Goal: Information Seeking & Learning: Check status

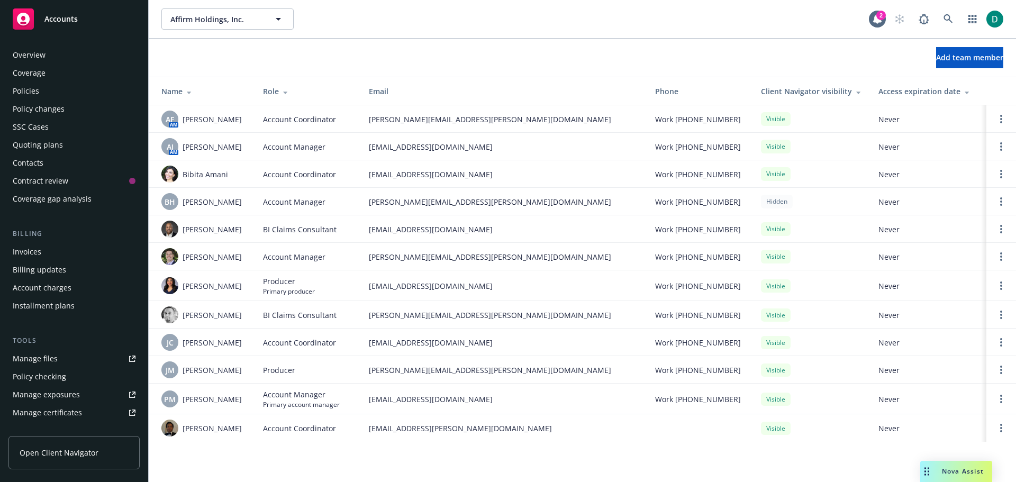
scroll to position [243, 0]
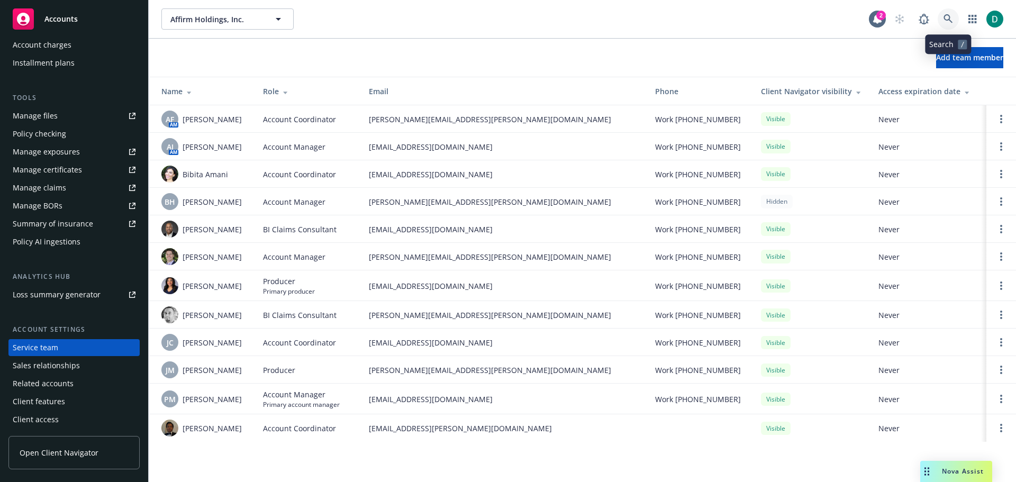
click at [955, 16] on link at bounding box center [947, 18] width 21 height 21
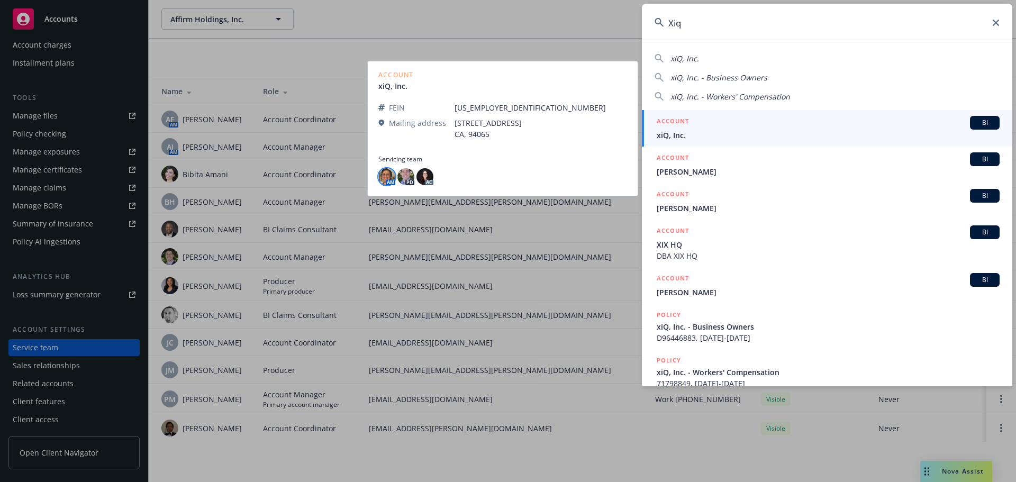
type input "Xiq"
click at [387, 182] on img at bounding box center [386, 176] width 17 height 17
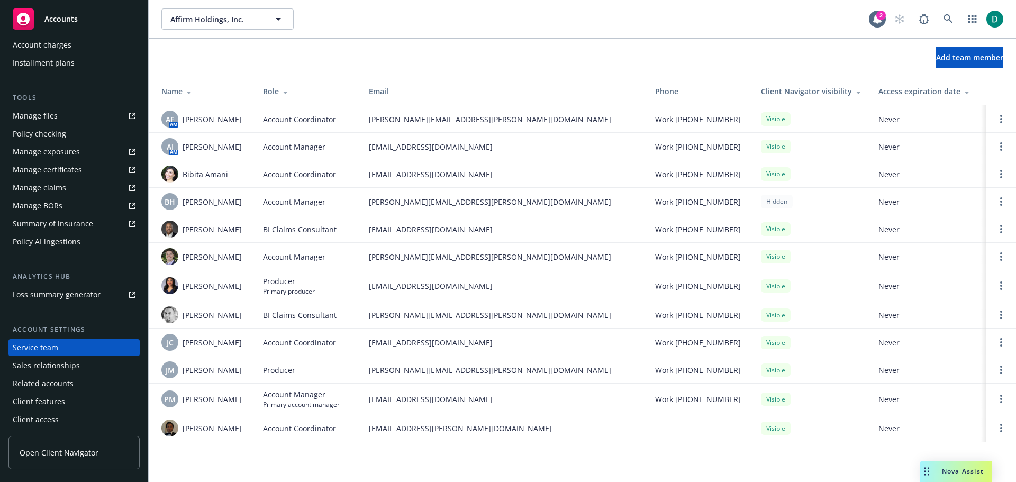
click at [952, 477] on div "Nova Assist" at bounding box center [956, 471] width 72 height 21
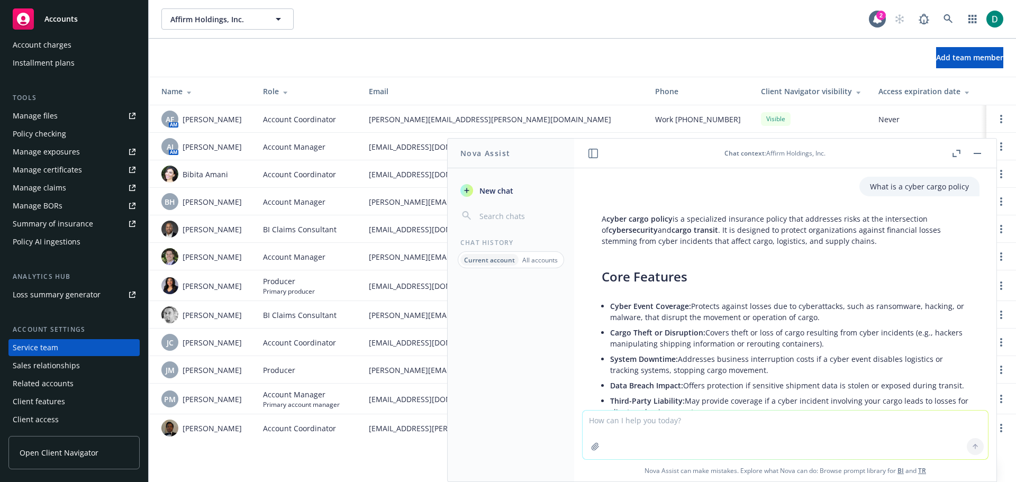
click at [660, 426] on textarea at bounding box center [784, 435] width 405 height 49
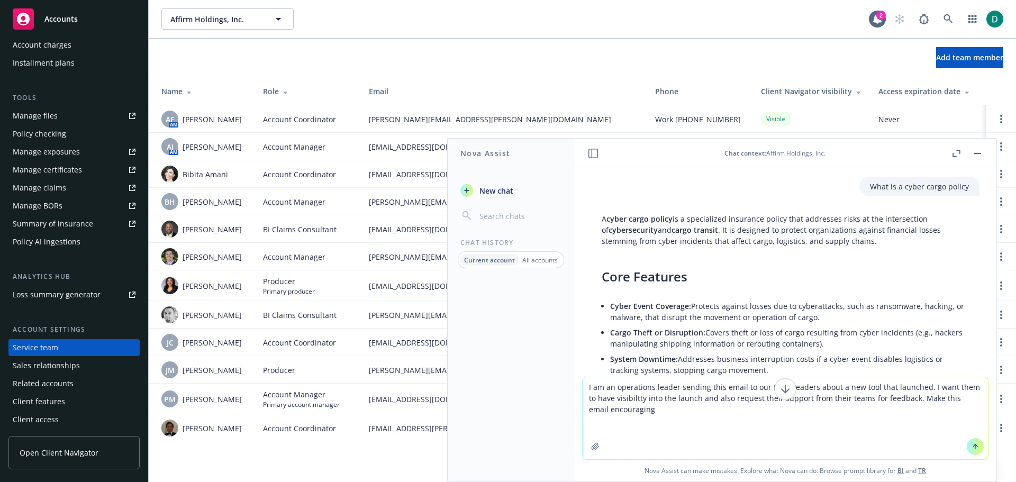
paste textarea "Good Morning Team: [DATE] afternoon we launched the pilot for the AI Cyber poli…"
type textarea "I am an operations leader sending this email to our team leaders about a new to…"
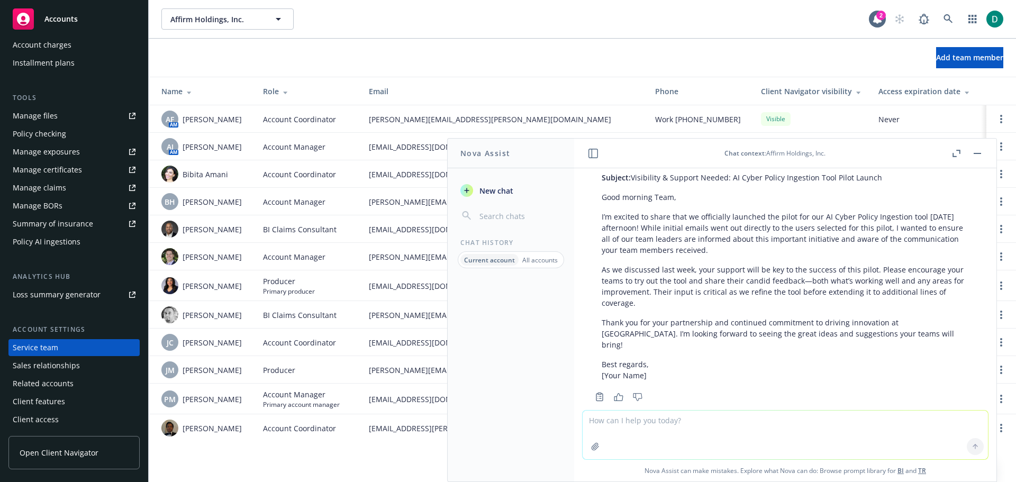
scroll to position [4060, 0]
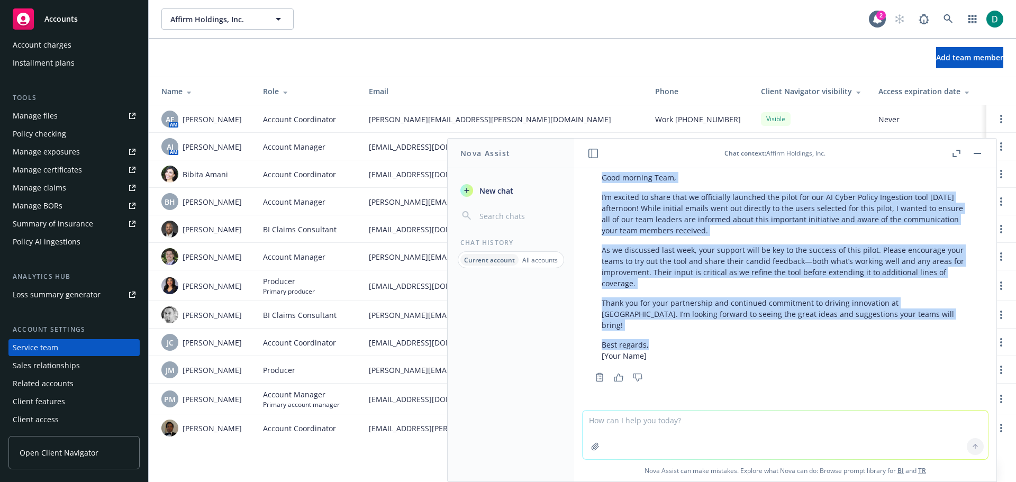
drag, startPoint x: 650, startPoint y: 345, endPoint x: 591, endPoint y: 181, distance: 173.7
click at [591, 181] on div "Here’s a polished and encouraging version of your email: Subject: Visibility & …" at bounding box center [785, 243] width 388 height 246
copy div "Good morning Team, I’m excited to share that we officially launched the pilot f…"
click at [972, 153] on button "button" at bounding box center [977, 153] width 13 height 13
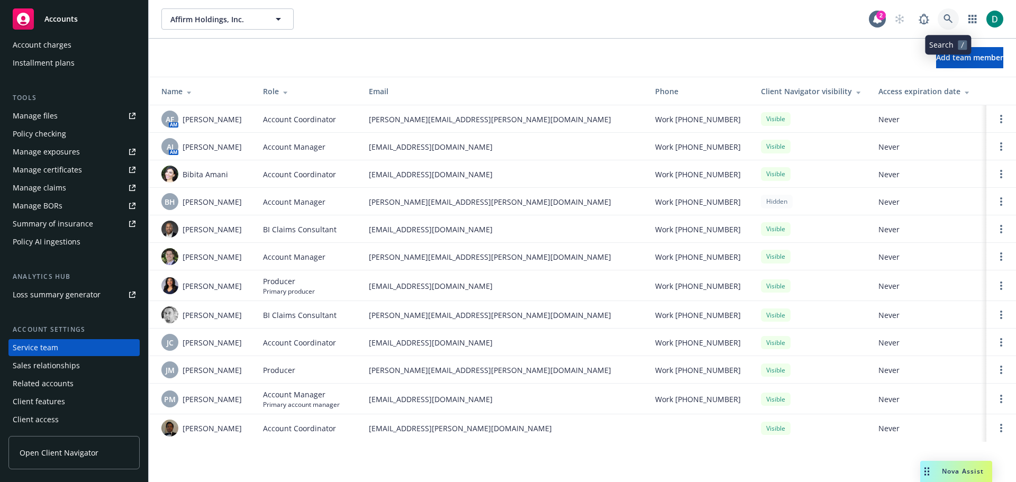
click at [950, 18] on icon at bounding box center [947, 18] width 9 height 9
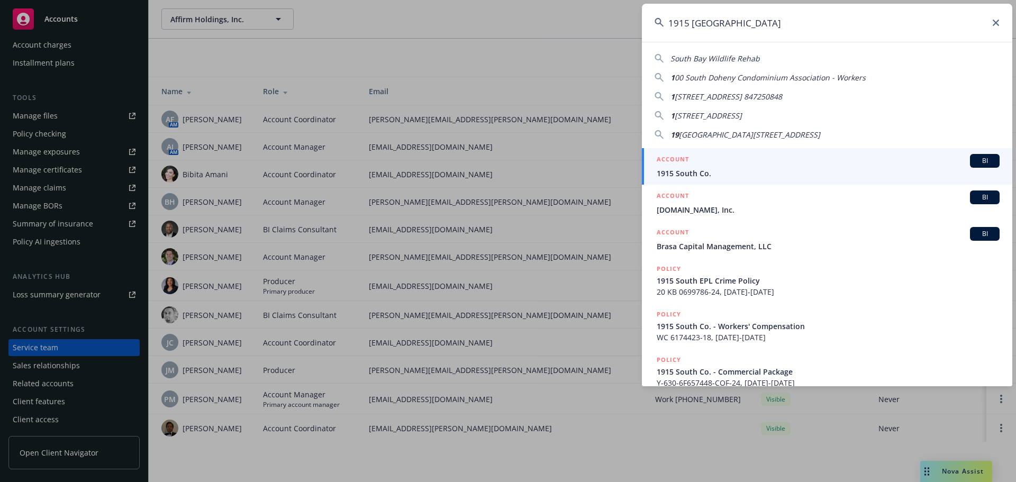
type input "1915 [GEOGRAPHIC_DATA]"
click at [714, 168] on span "1915 South Co." at bounding box center [827, 173] width 343 height 11
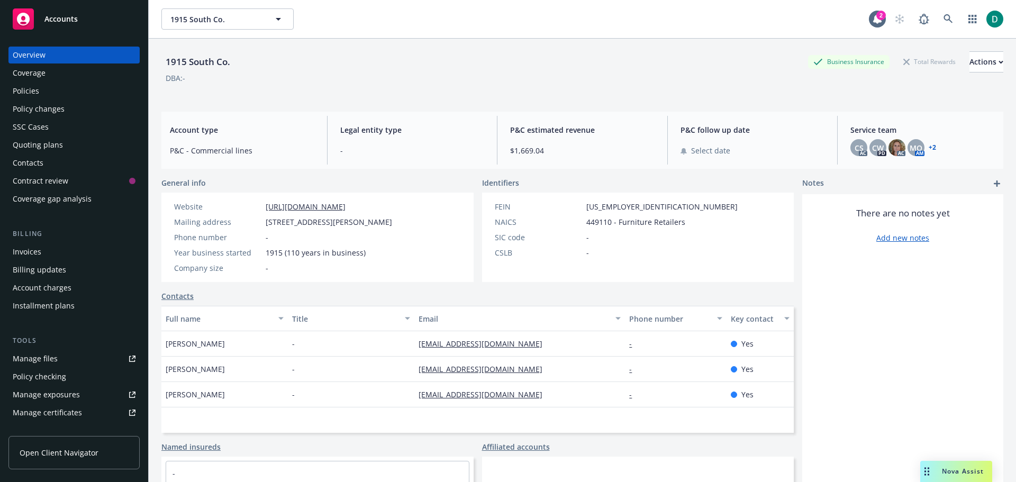
click at [50, 95] on div "Policies" at bounding box center [74, 91] width 123 height 17
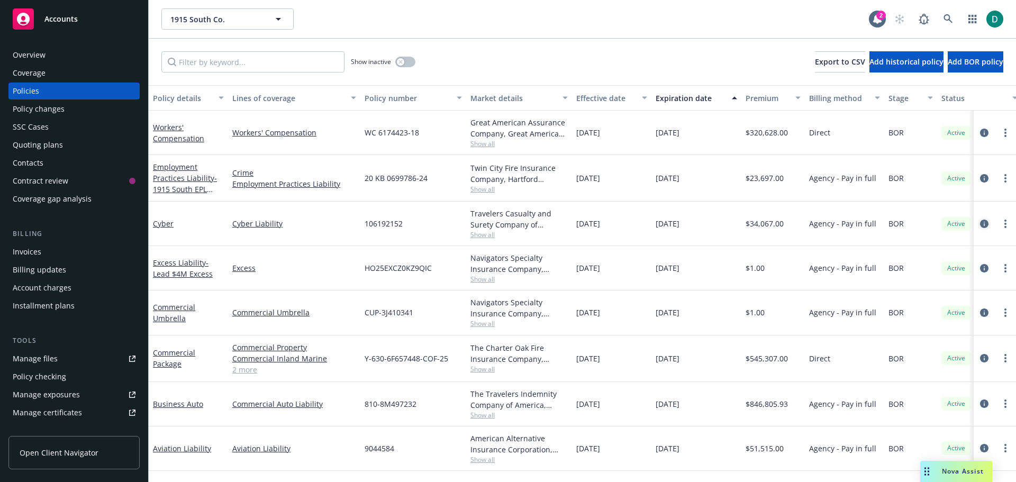
click at [980, 221] on icon "circleInformation" at bounding box center [984, 224] width 8 height 8
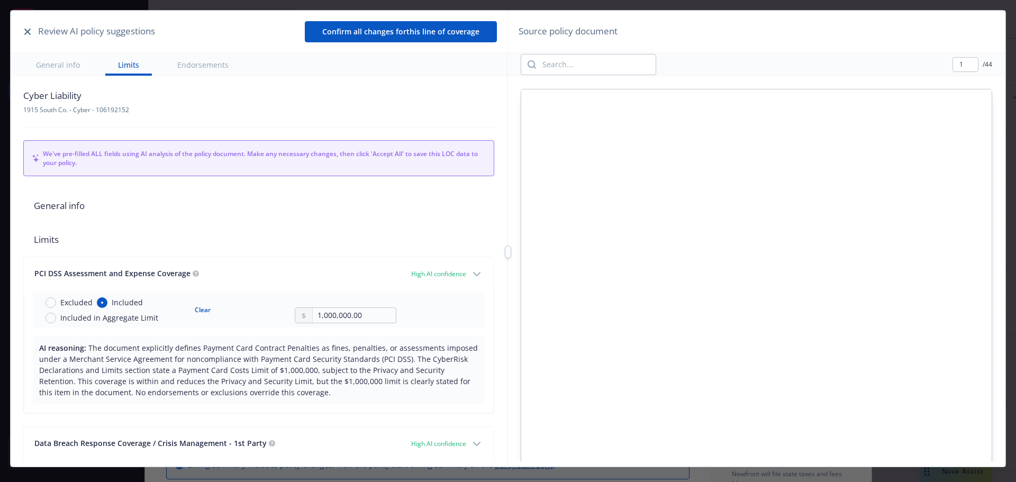
click at [23, 33] on button "button" at bounding box center [27, 31] width 13 height 13
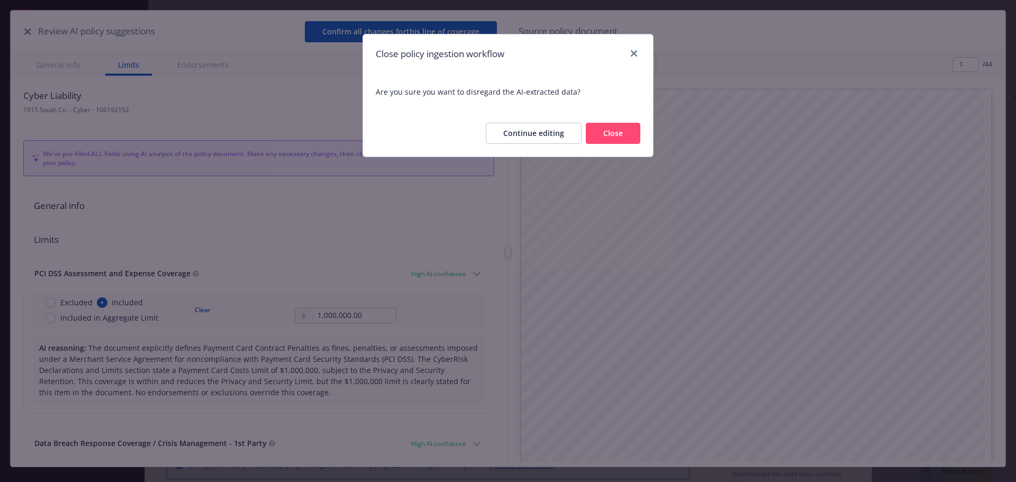
click at [632, 133] on button "Close" at bounding box center [613, 133] width 54 height 21
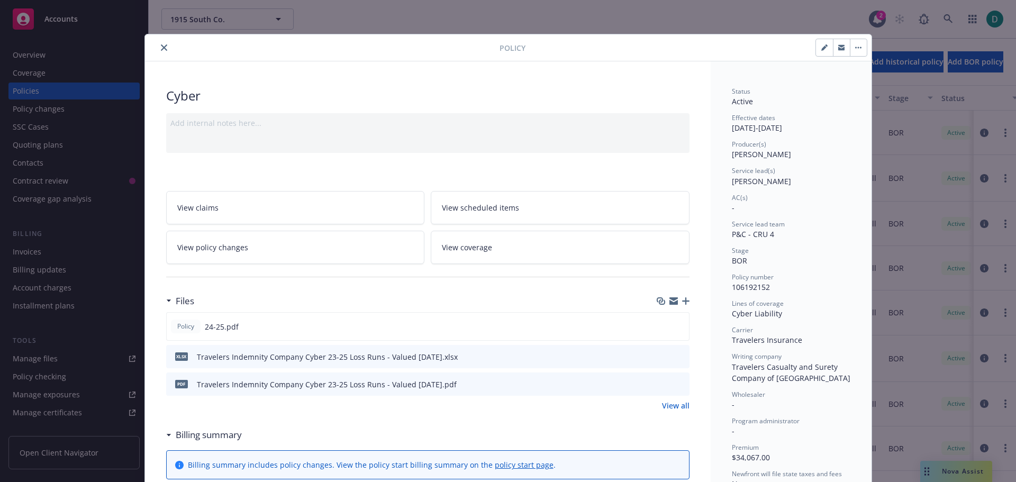
click at [163, 48] on button "close" at bounding box center [164, 47] width 13 height 13
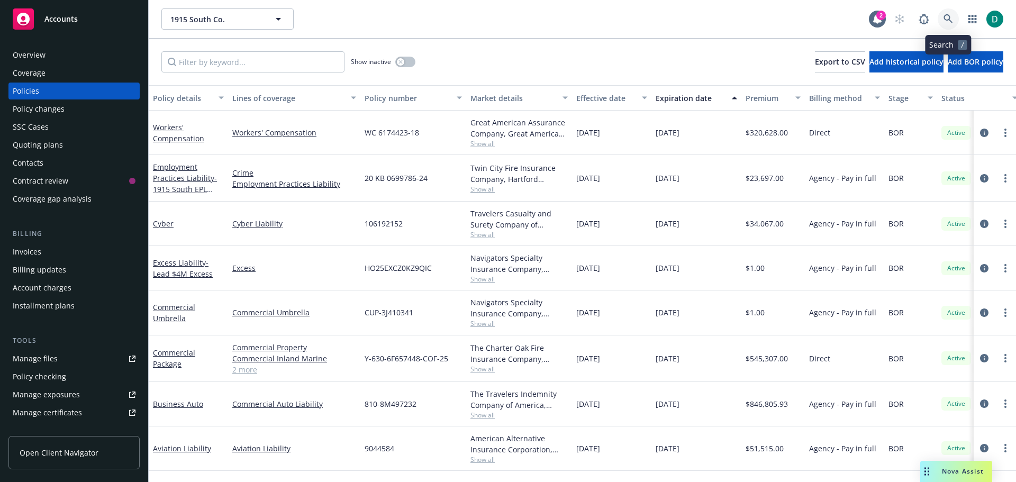
click at [950, 15] on icon at bounding box center [948, 19] width 10 height 10
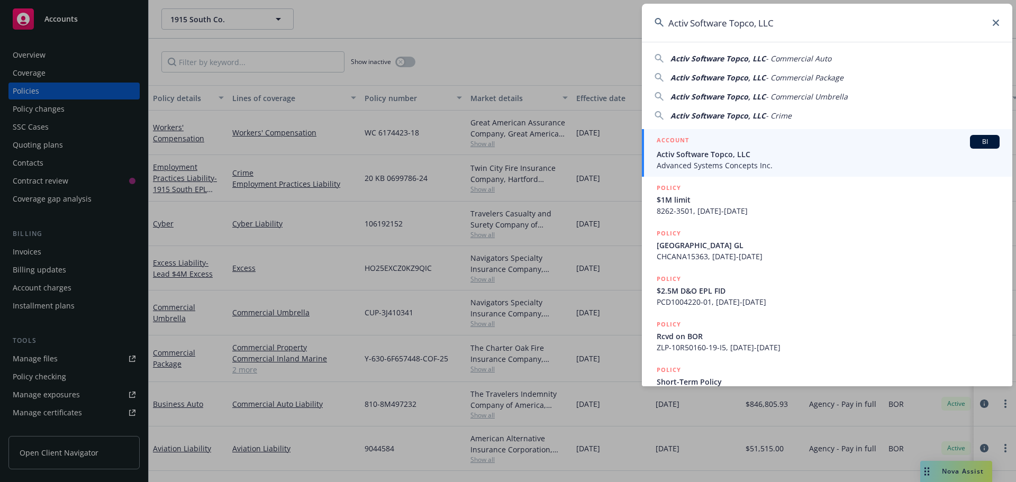
type input "Activ Software Topco, LLC"
click at [716, 157] on span "Activ Software Topco, LLC" at bounding box center [827, 154] width 343 height 11
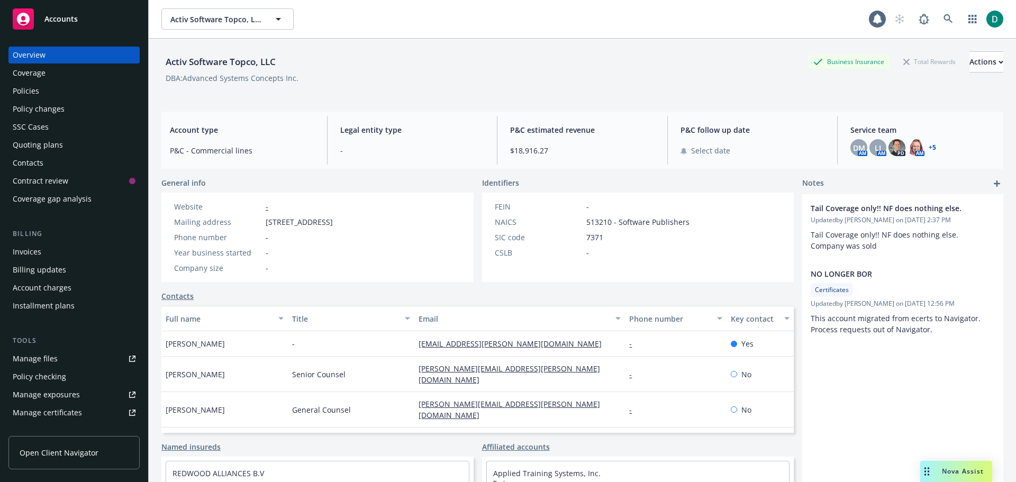
click at [29, 89] on div "Policies" at bounding box center [26, 91] width 26 height 17
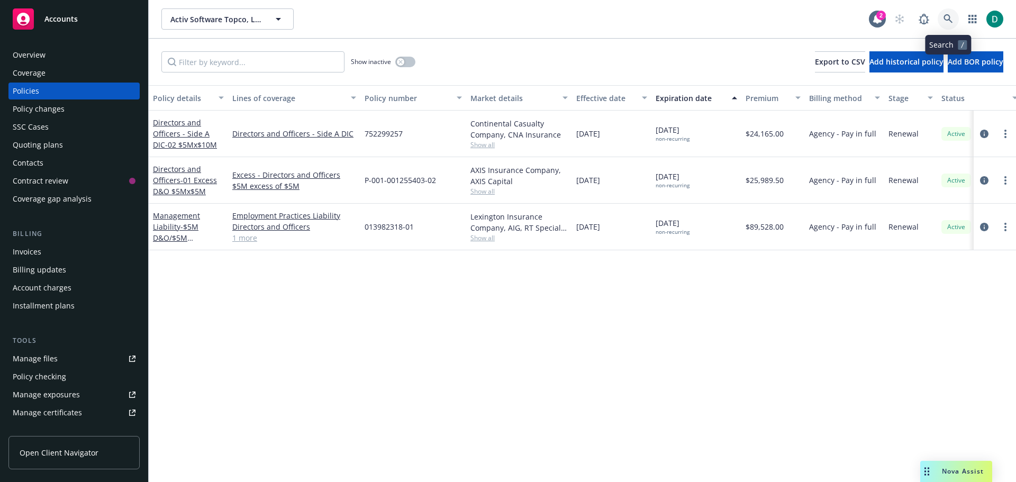
click at [943, 20] on icon at bounding box center [948, 19] width 10 height 10
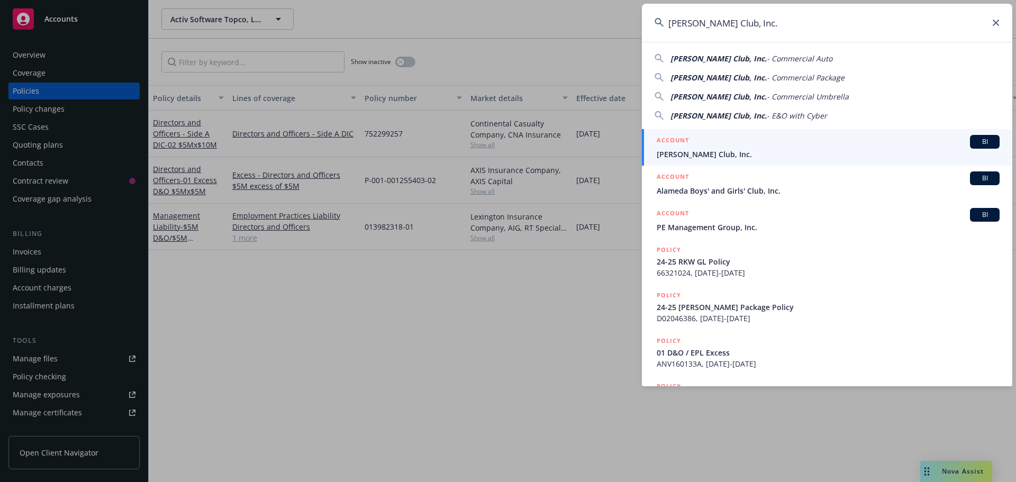
type input "[PERSON_NAME] Club, Inc."
click at [728, 145] on div "ACCOUNT BI" at bounding box center [827, 142] width 343 height 14
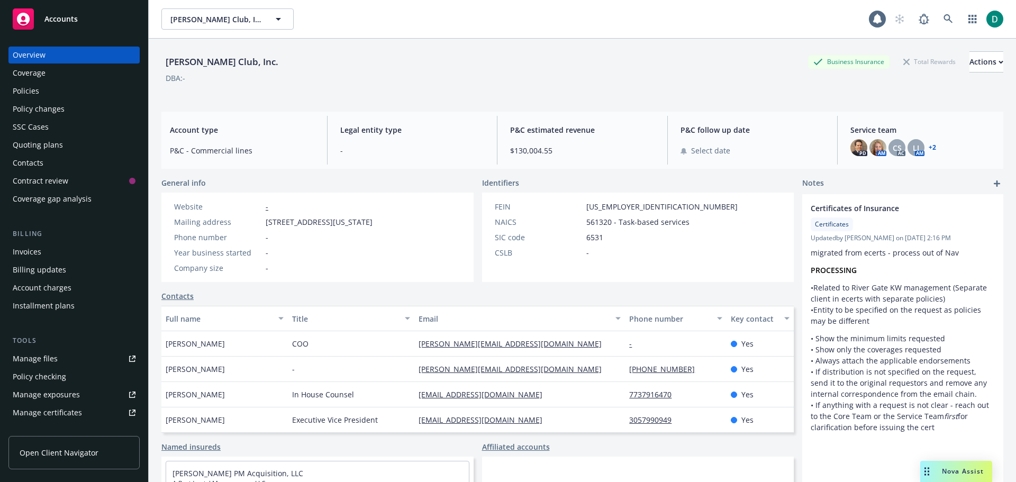
click at [28, 85] on div "Policies" at bounding box center [26, 91] width 26 height 17
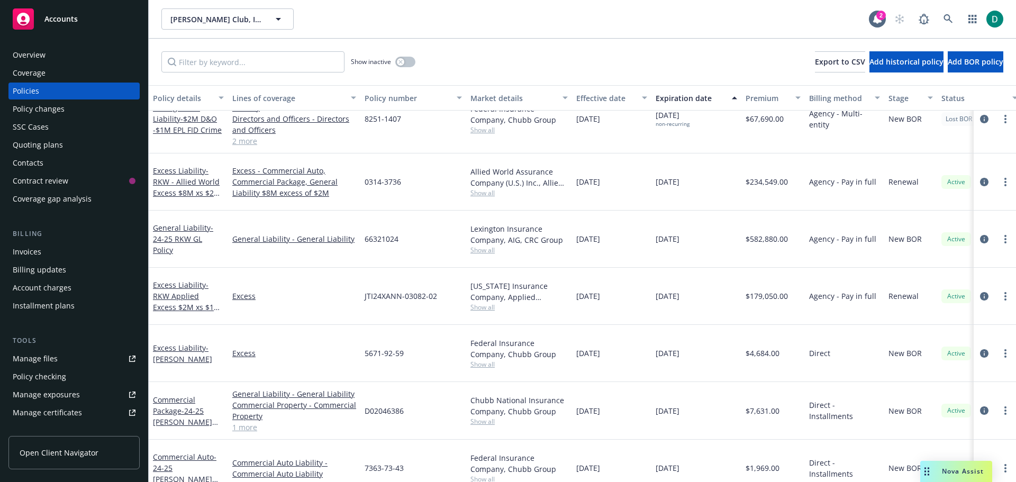
scroll to position [84, 0]
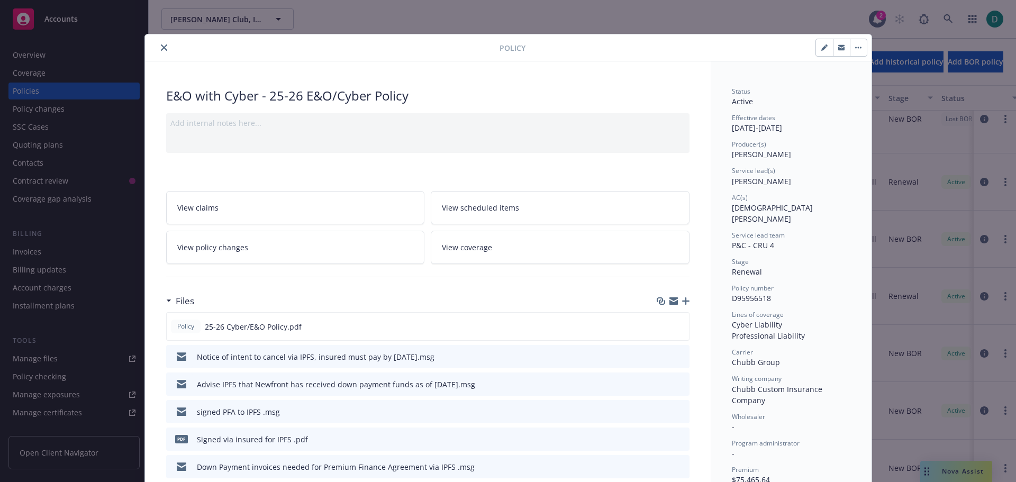
click at [161, 48] on icon "close" at bounding box center [164, 47] width 6 height 6
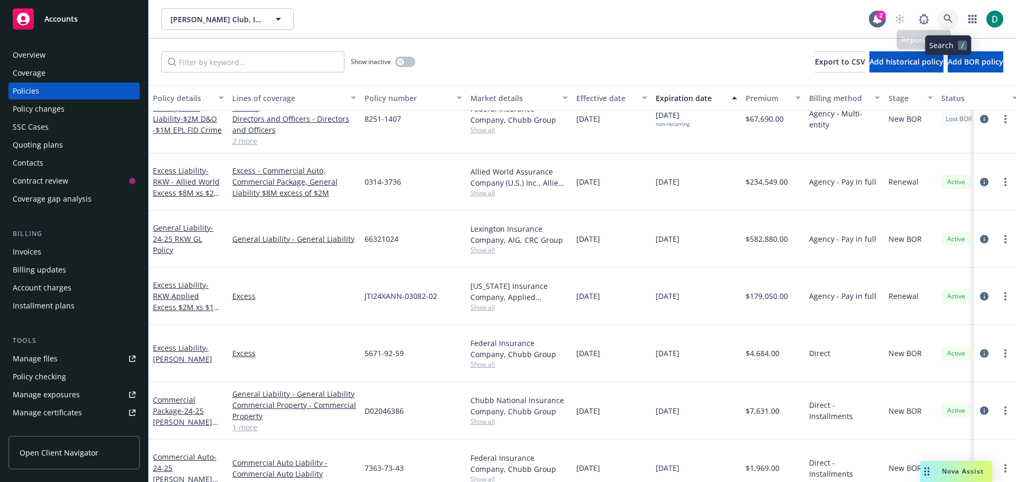
click at [951, 23] on icon at bounding box center [948, 19] width 10 height 10
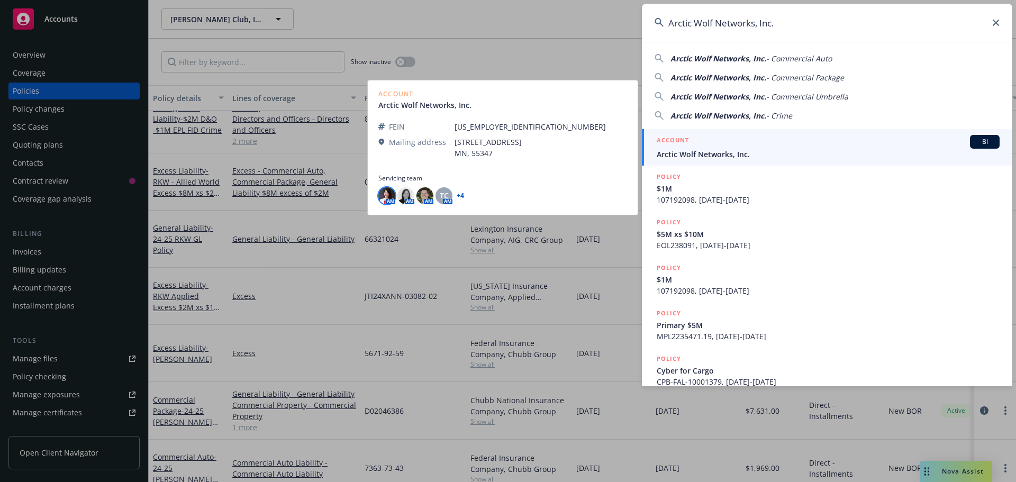
type input "Arctic Wolf Networks, Inc."
click at [385, 198] on img at bounding box center [386, 195] width 17 height 17
drag, startPoint x: 545, startPoint y: 162, endPoint x: 598, endPoint y: 154, distance: 53.6
click at [546, 162] on div at bounding box center [502, 167] width 249 height 13
click at [673, 149] on span "Arctic Wolf Networks, Inc." at bounding box center [827, 154] width 343 height 11
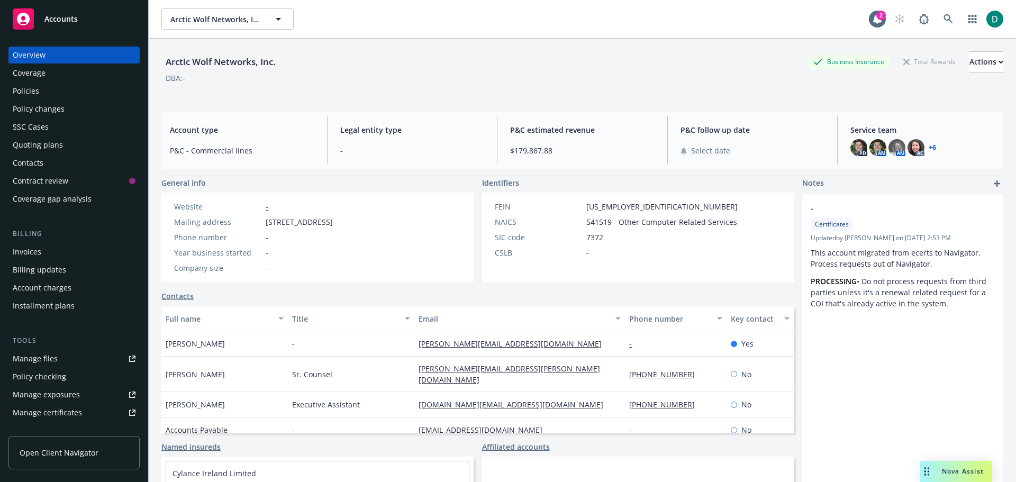
click at [54, 94] on div "Policies" at bounding box center [74, 91] width 123 height 17
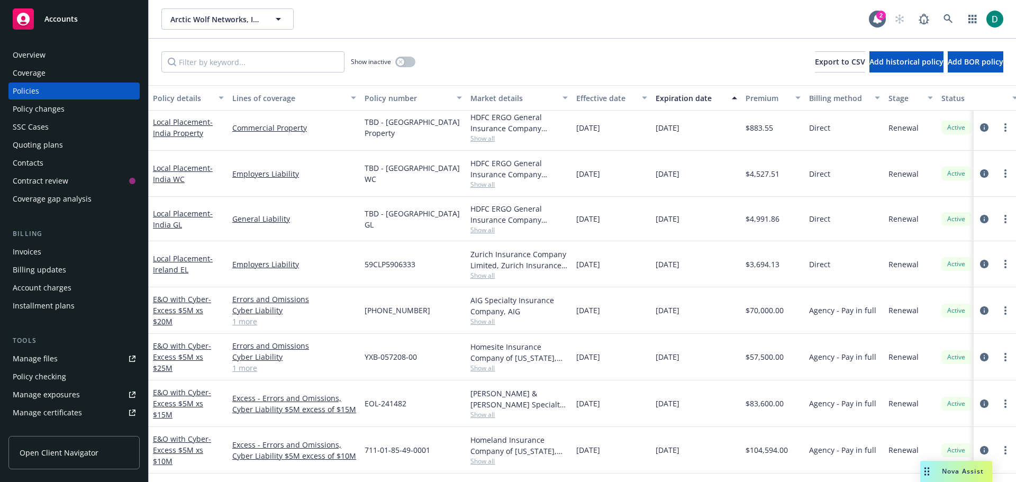
scroll to position [582, 0]
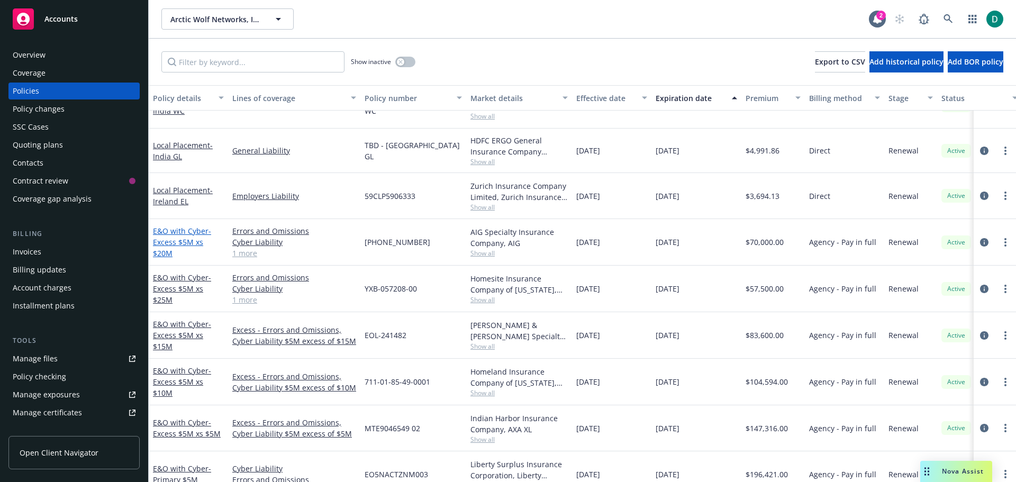
click at [172, 241] on link "E&O with Cyber - Excess $5M xs $20M" at bounding box center [182, 242] width 58 height 32
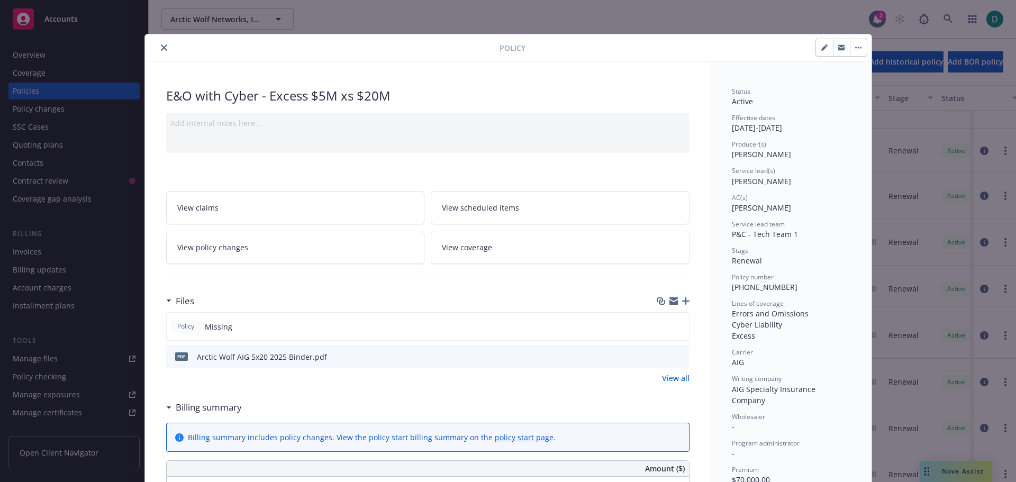
click at [161, 48] on icon "close" at bounding box center [164, 47] width 6 height 6
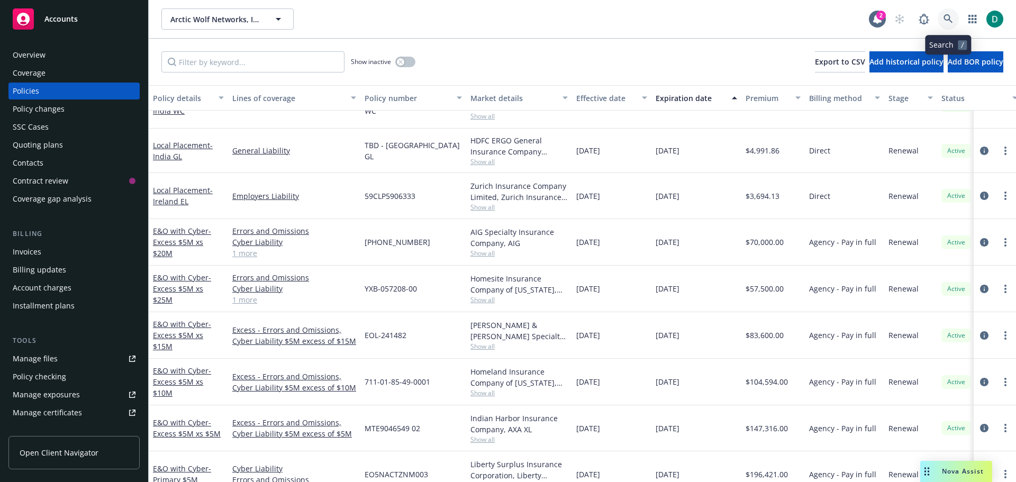
click at [947, 20] on icon at bounding box center [947, 18] width 9 height 9
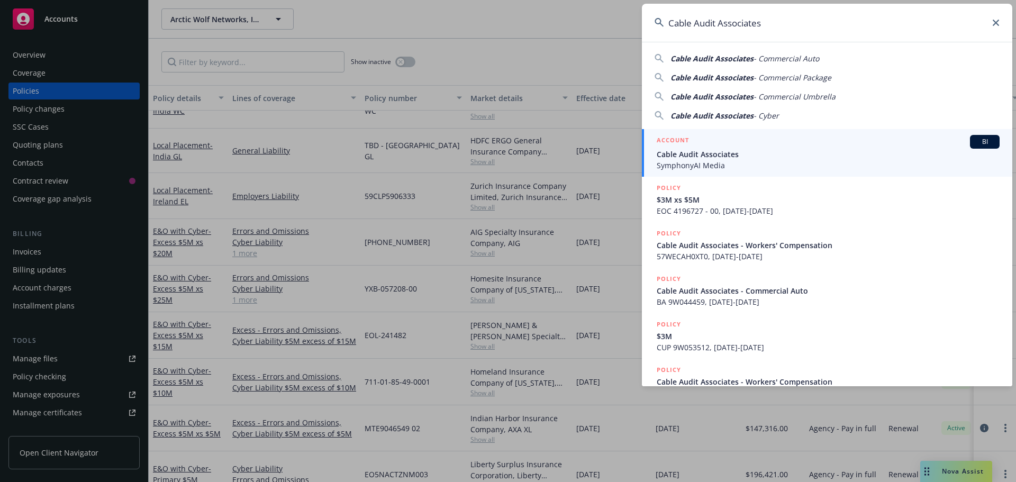
type input "Cable Audit Associates"
click at [725, 149] on span "Cable Audit Associates" at bounding box center [827, 154] width 343 height 11
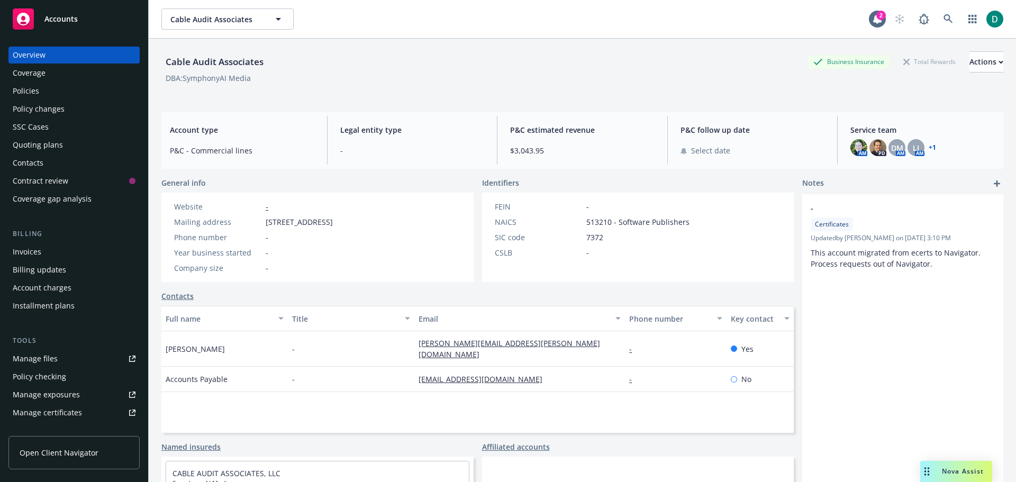
click at [70, 93] on div "Policies" at bounding box center [74, 91] width 123 height 17
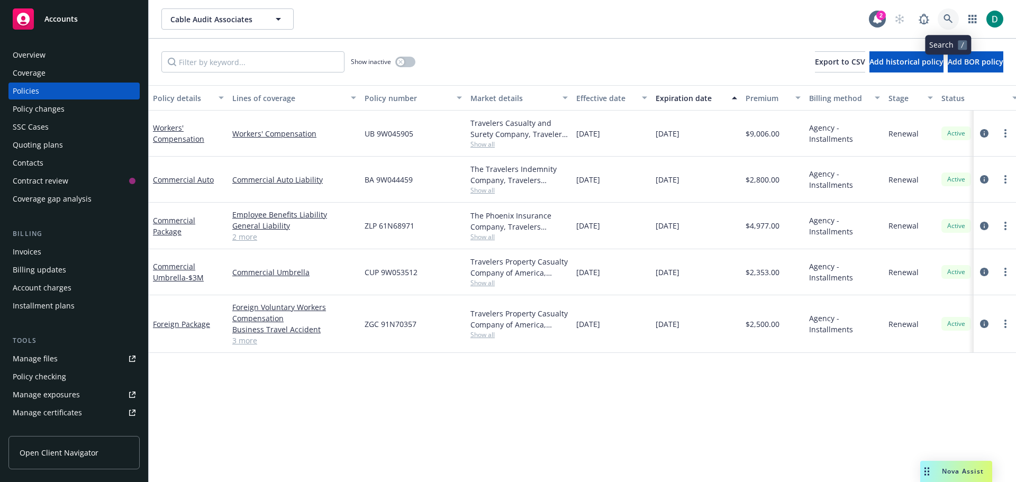
click at [944, 17] on icon at bounding box center [947, 18] width 9 height 9
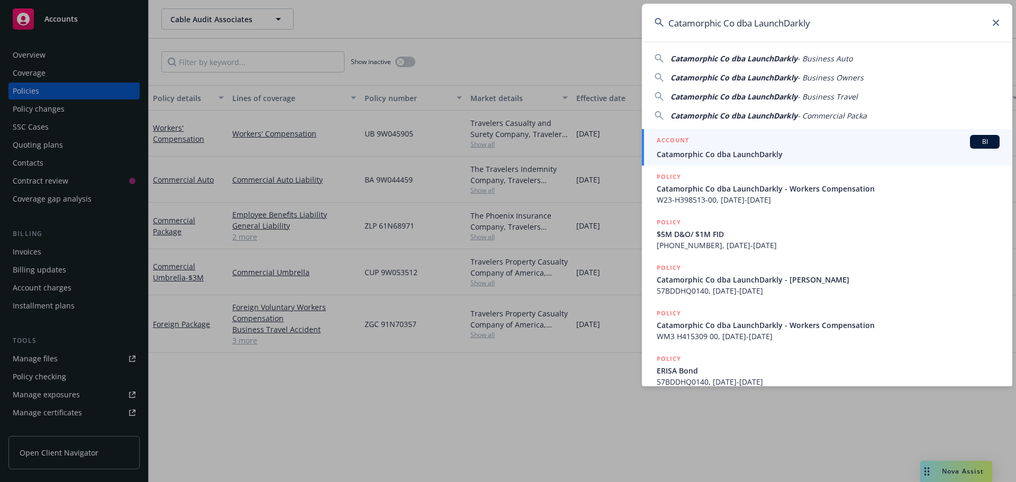
type input "Catamorphic Co dba LaunchDarkly"
click at [785, 154] on span "Catamorphic Co dba LaunchDarkly" at bounding box center [827, 154] width 343 height 11
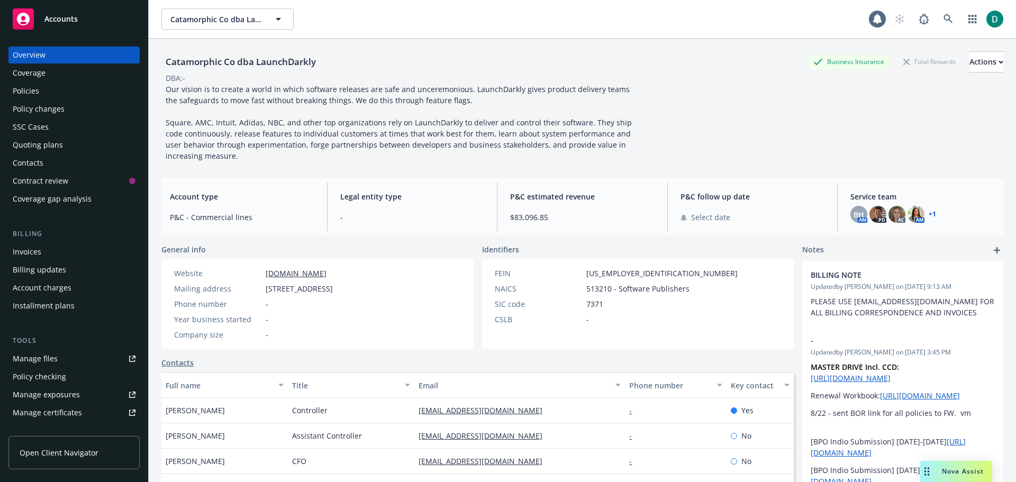
click at [45, 96] on div "Policies" at bounding box center [74, 91] width 123 height 17
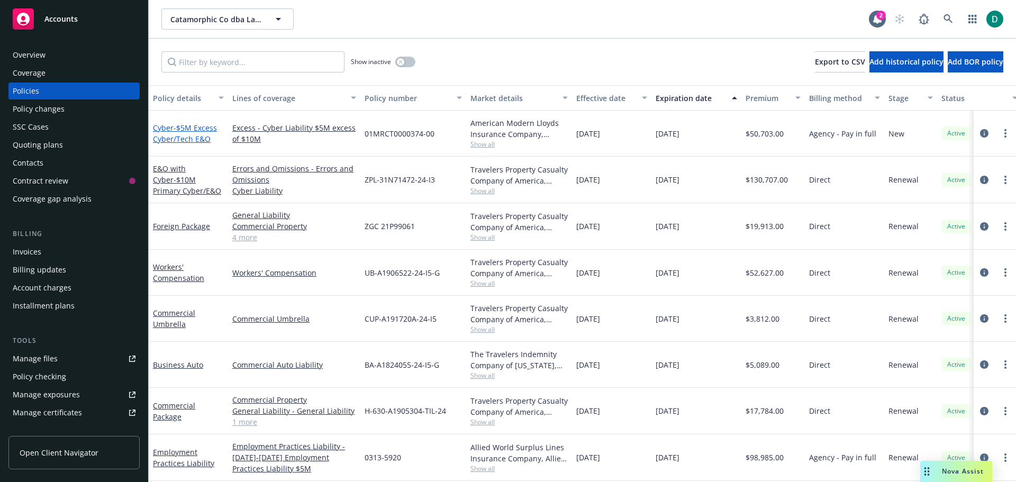
click at [179, 132] on span "- $5M Excess Cyber/Tech E&O" at bounding box center [185, 133] width 64 height 21
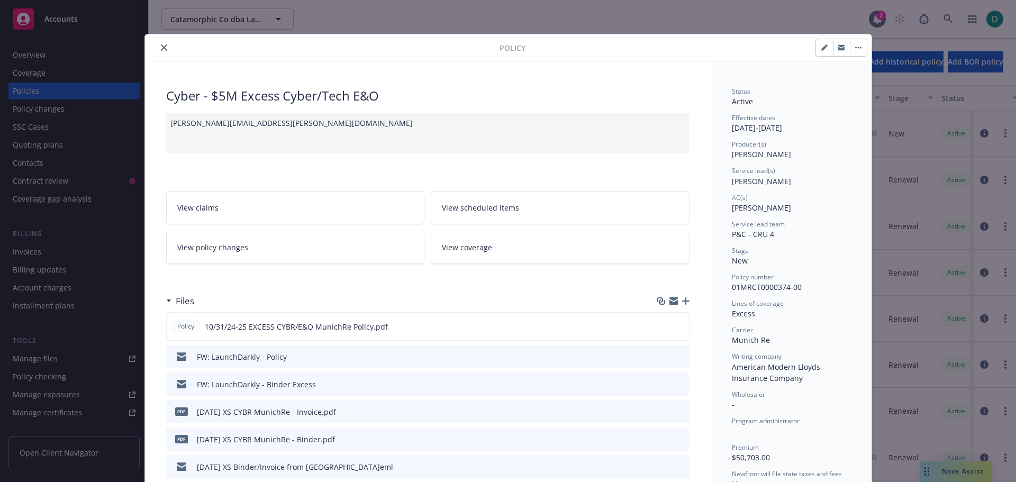
click at [161, 50] on icon "close" at bounding box center [164, 47] width 6 height 6
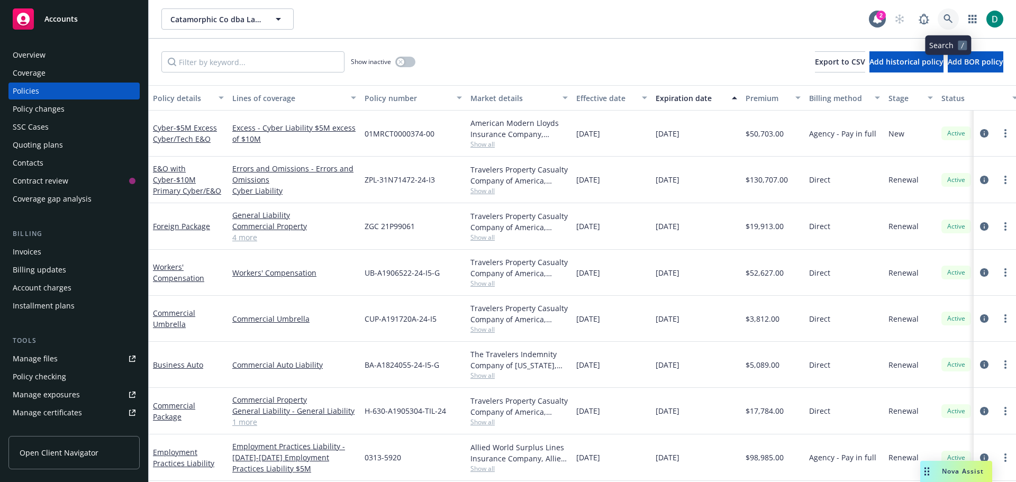
click at [950, 14] on icon at bounding box center [948, 19] width 10 height 10
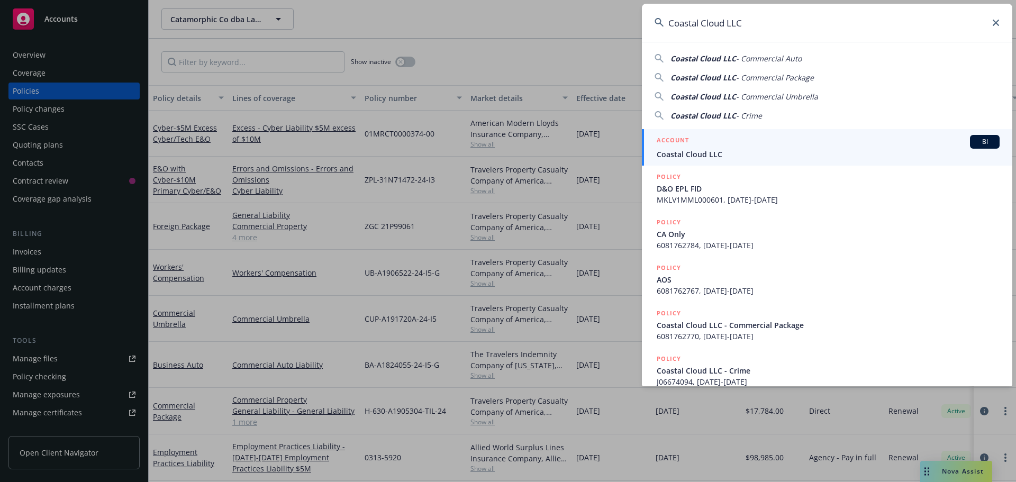
type input "Coastal Cloud LLC"
click at [686, 141] on h5 "ACCOUNT" at bounding box center [672, 141] width 32 height 13
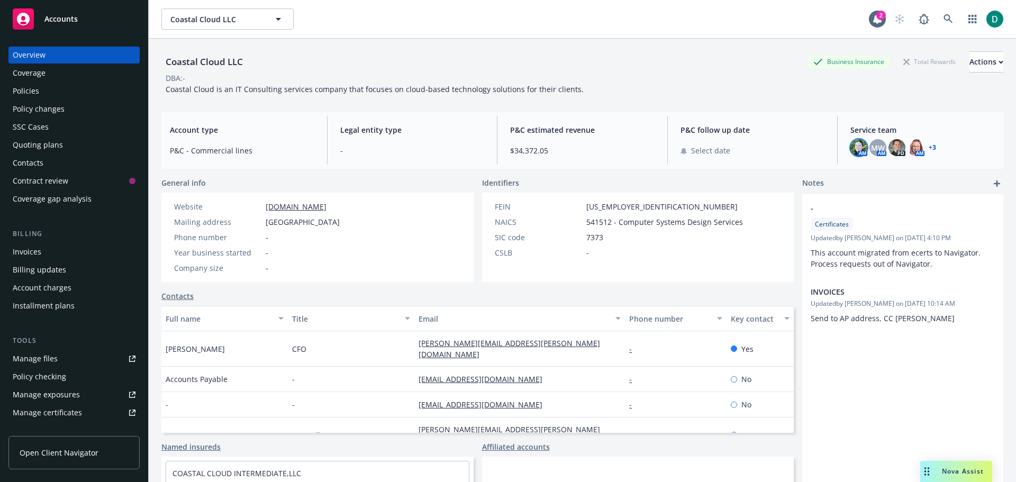
click at [851, 147] on img at bounding box center [858, 147] width 17 height 17
click at [31, 94] on div "Policies" at bounding box center [26, 91] width 26 height 17
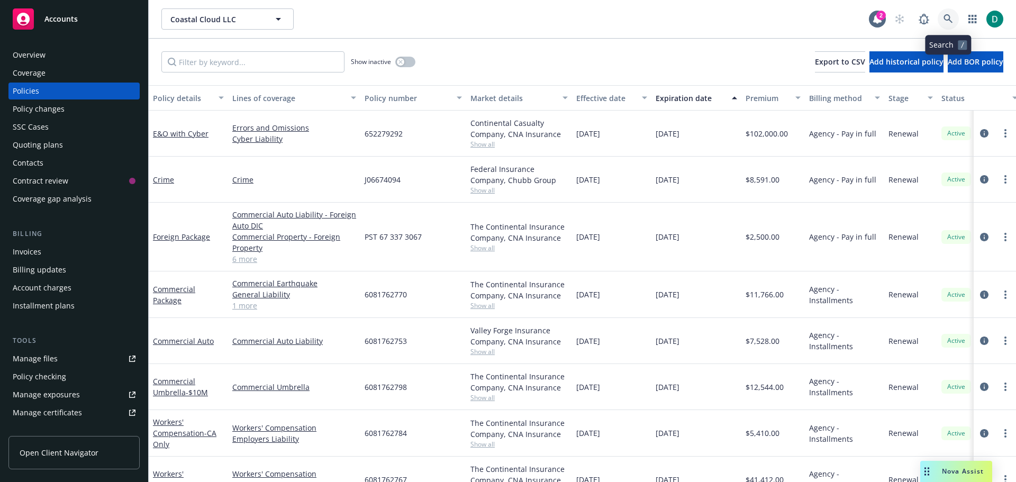
click at [951, 22] on icon at bounding box center [947, 18] width 9 height 9
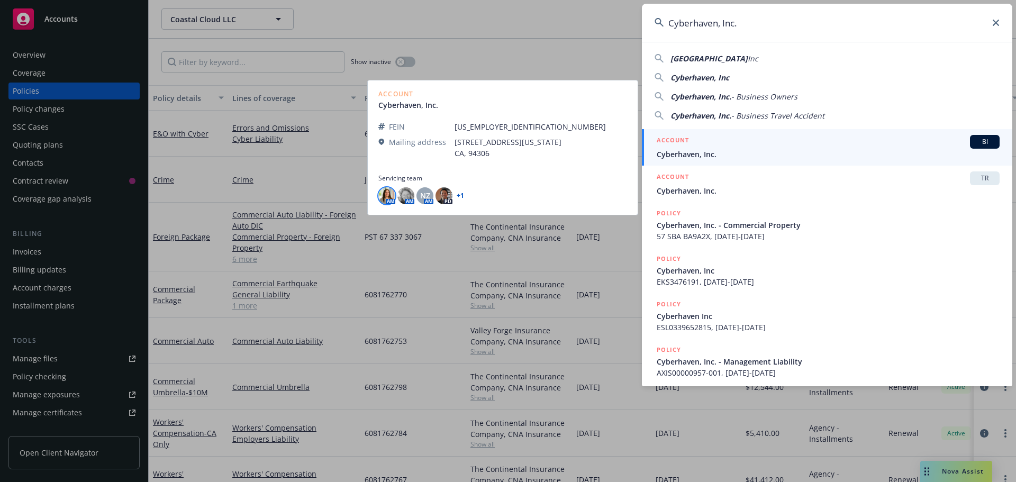
type input "Cyberhaven, Inc."
click at [388, 196] on img at bounding box center [386, 195] width 17 height 17
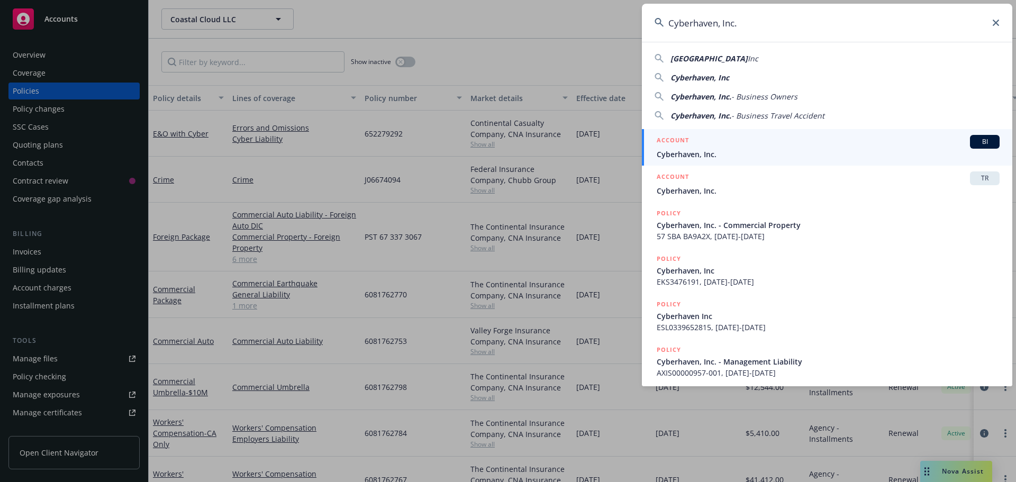
drag, startPoint x: 781, startPoint y: 29, endPoint x: 622, endPoint y: 21, distance: 159.4
click at [622, 21] on div "Cyberhaven, Inc. Cyberhaven Inc Cyberhaven, Inc [GEOGRAPHIC_DATA], Inc. - Busin…" at bounding box center [508, 241] width 1016 height 482
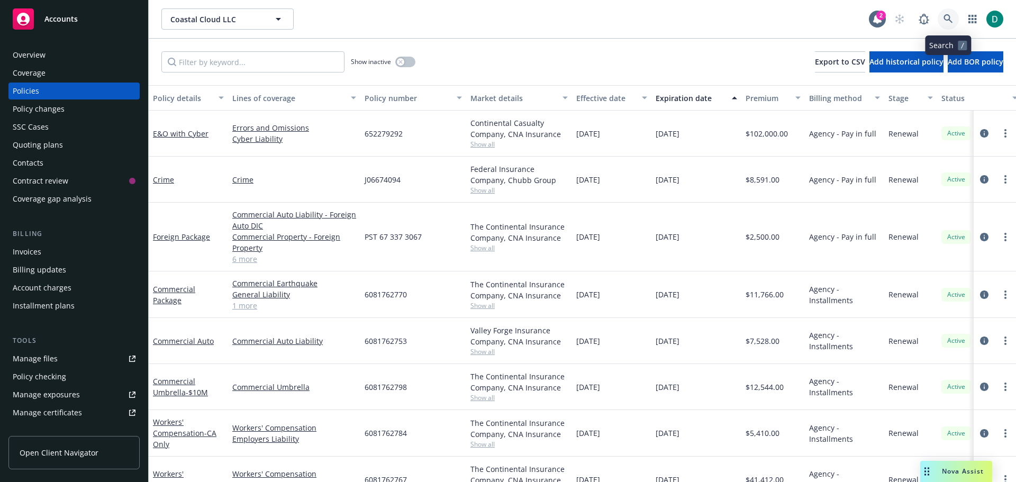
click at [945, 20] on icon at bounding box center [947, 18] width 9 height 9
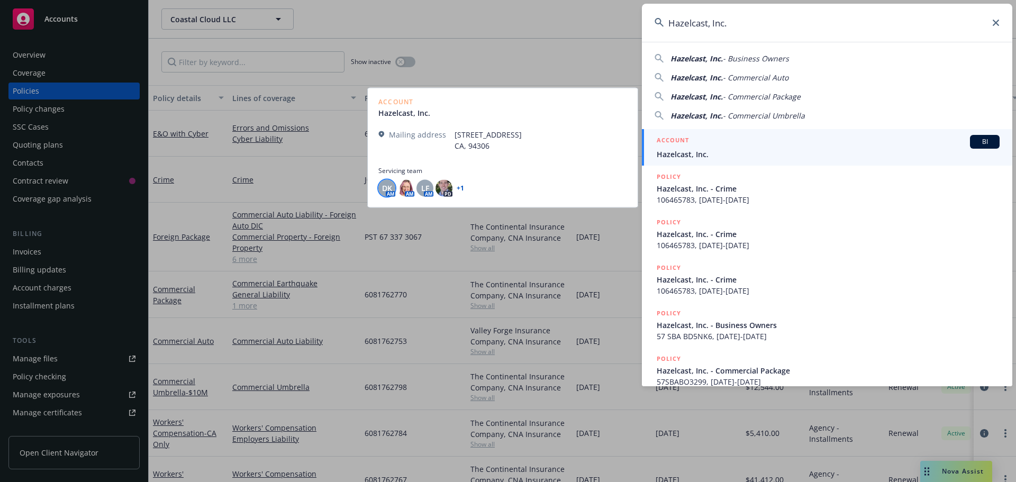
type input "Hazelcast, Inc."
click at [380, 190] on div "DK" at bounding box center [386, 187] width 17 height 17
click at [404, 190] on img at bounding box center [405, 187] width 17 height 17
click at [424, 190] on span "LF" at bounding box center [425, 188] width 8 height 11
click at [617, 98] on div "Account Hazelcast, Inc. Mailing address [STREET_ADDRESS] Servicing team DK AM A…" at bounding box center [502, 147] width 271 height 120
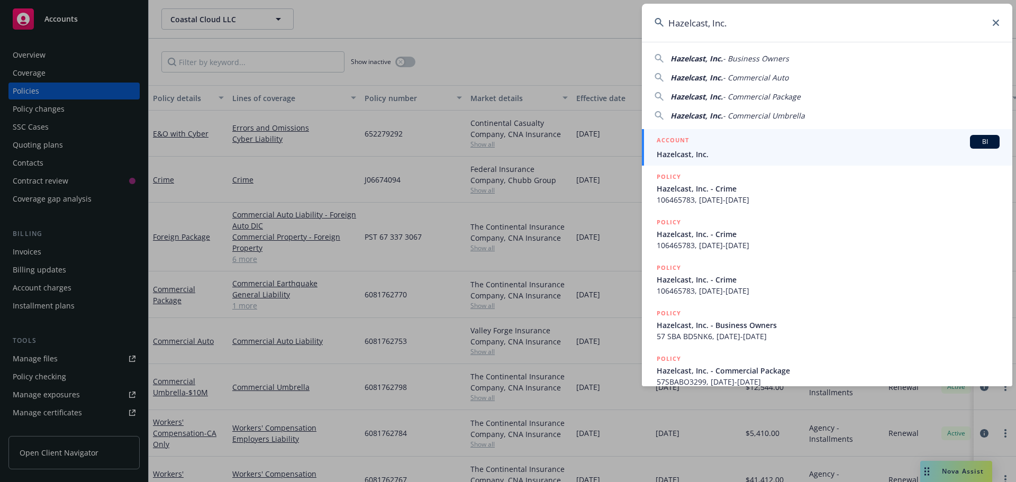
click at [689, 145] on div "ACCOUNT BI" at bounding box center [827, 142] width 343 height 14
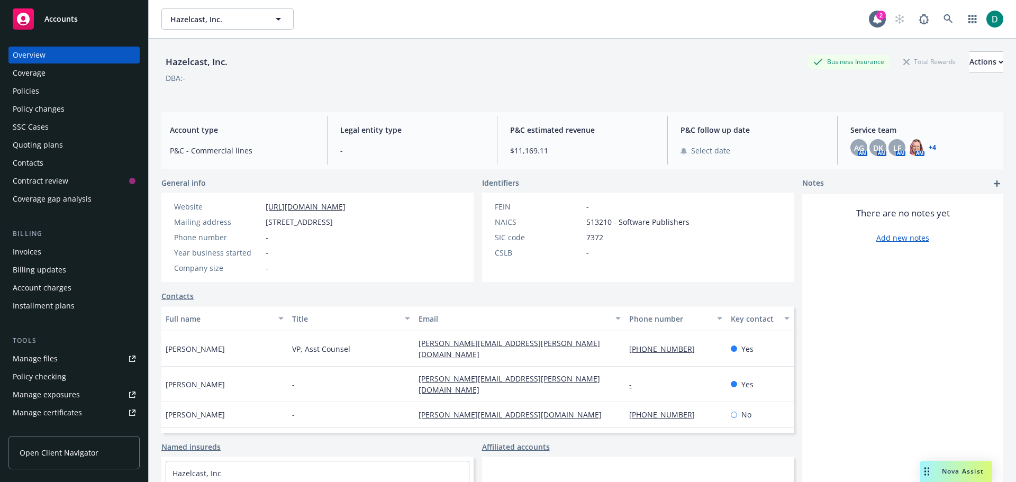
click at [34, 88] on div "Policies" at bounding box center [26, 91] width 26 height 17
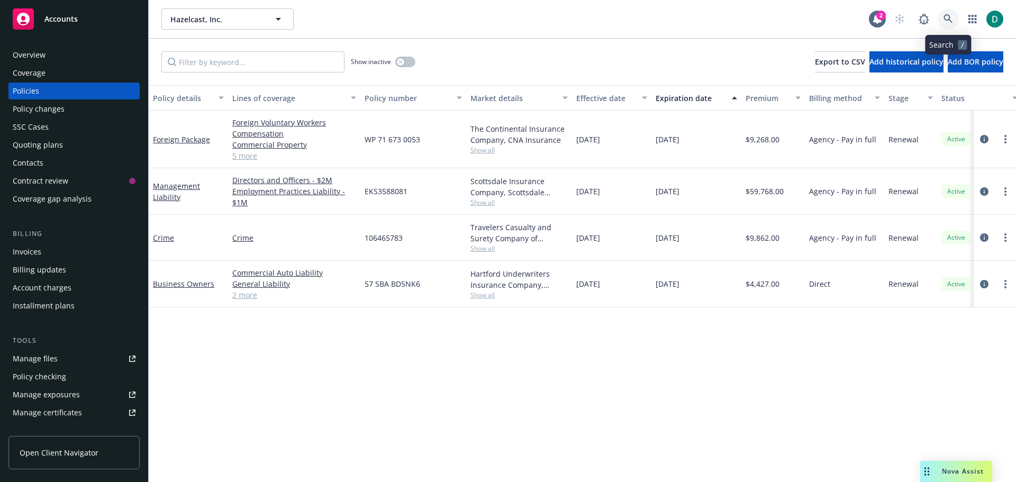
click at [943, 22] on link at bounding box center [947, 18] width 21 height 21
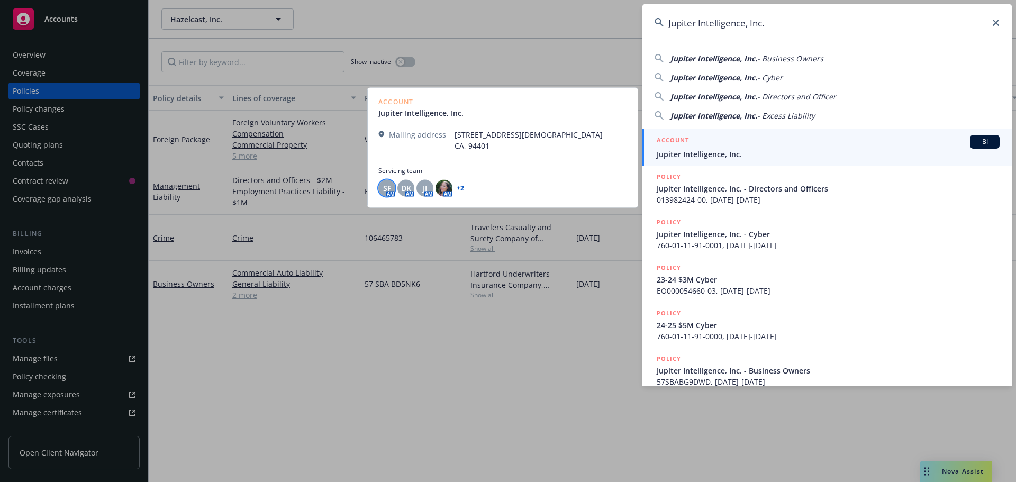
type input "Jupiter Intelligence, Inc."
click at [385, 190] on span "SF" at bounding box center [387, 188] width 8 height 11
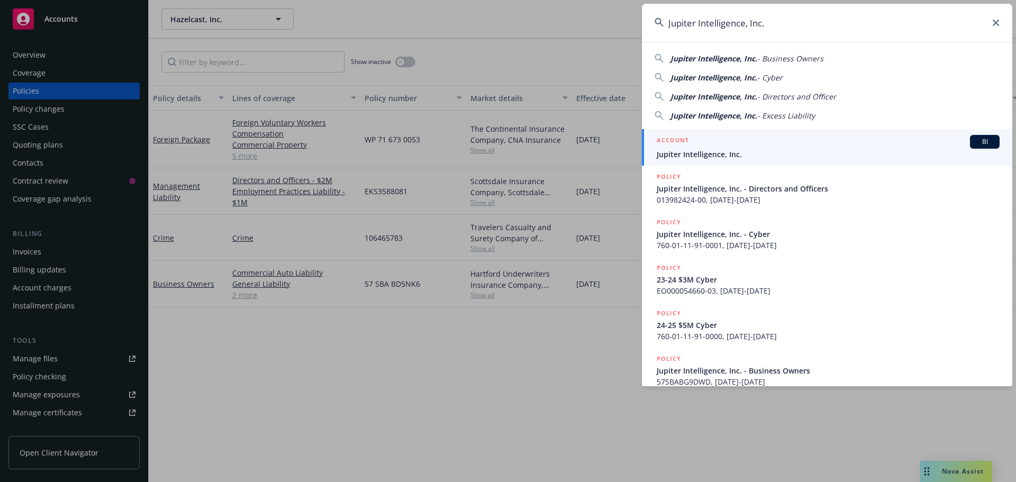
click at [706, 148] on div "ACCOUNT BI" at bounding box center [827, 142] width 343 height 14
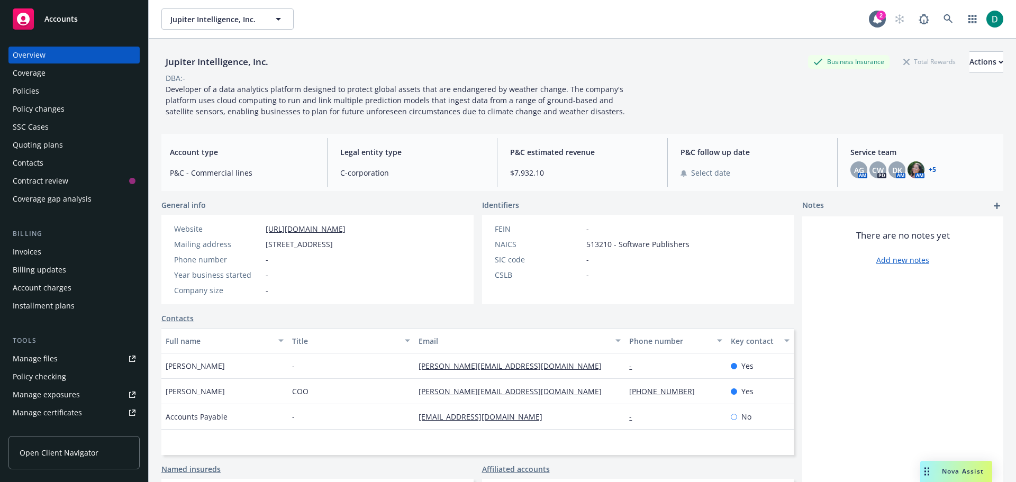
click at [60, 89] on div "Policies" at bounding box center [74, 91] width 123 height 17
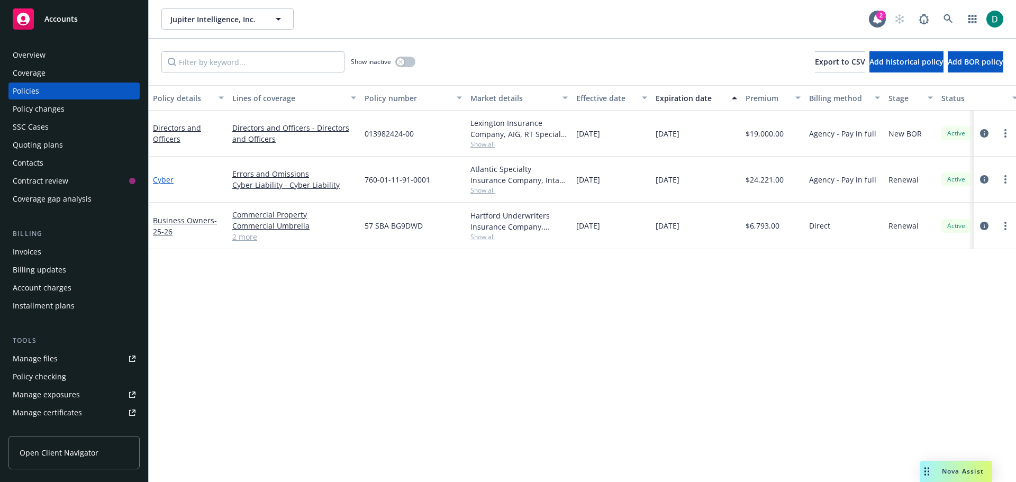
click at [166, 179] on link "Cyber" at bounding box center [163, 180] width 21 height 10
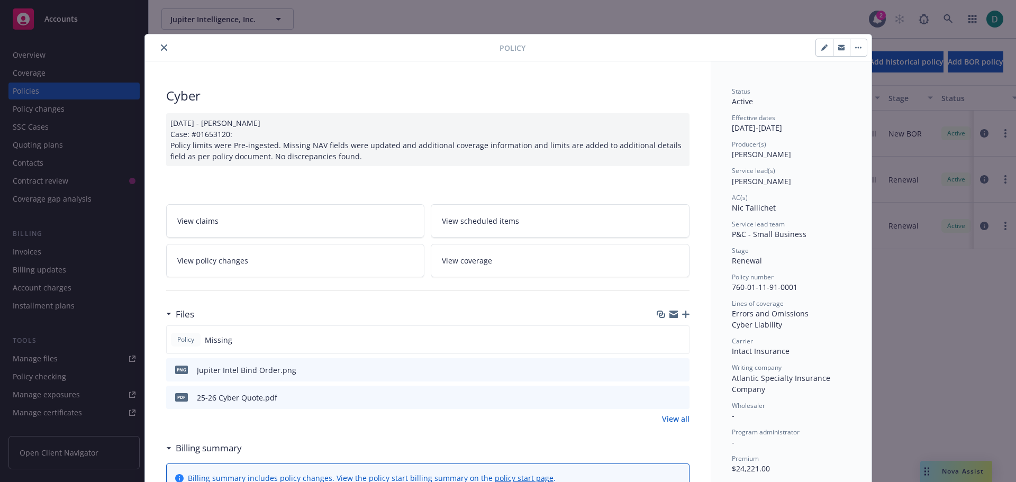
click at [158, 44] on button "close" at bounding box center [164, 47] width 13 height 13
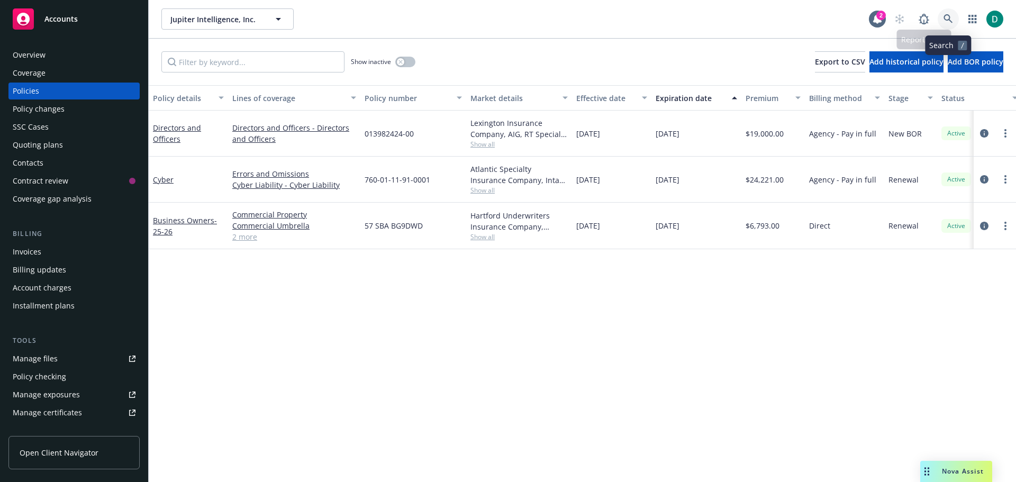
click at [951, 11] on link at bounding box center [947, 18] width 21 height 21
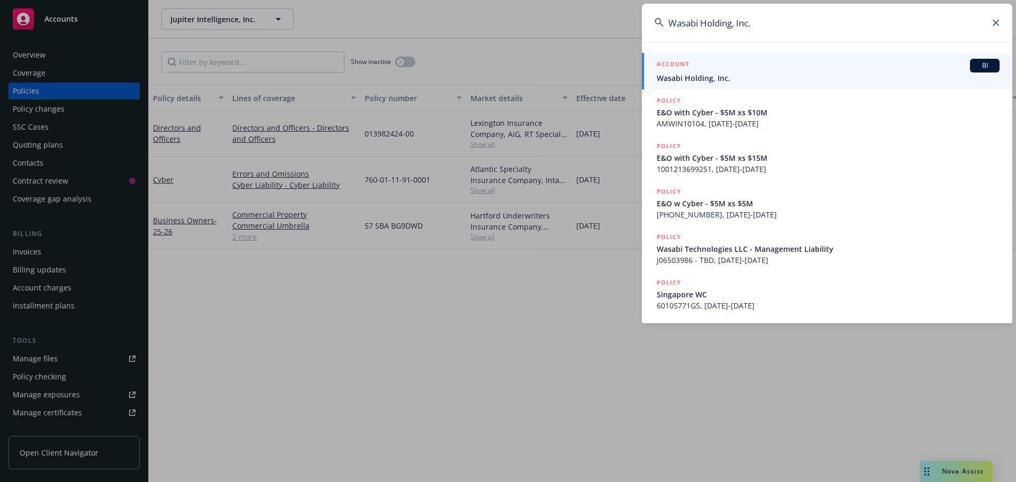
type input "Wasabi Holding, Inc."
click at [719, 76] on span "Wasabi Holding, Inc." at bounding box center [827, 77] width 343 height 11
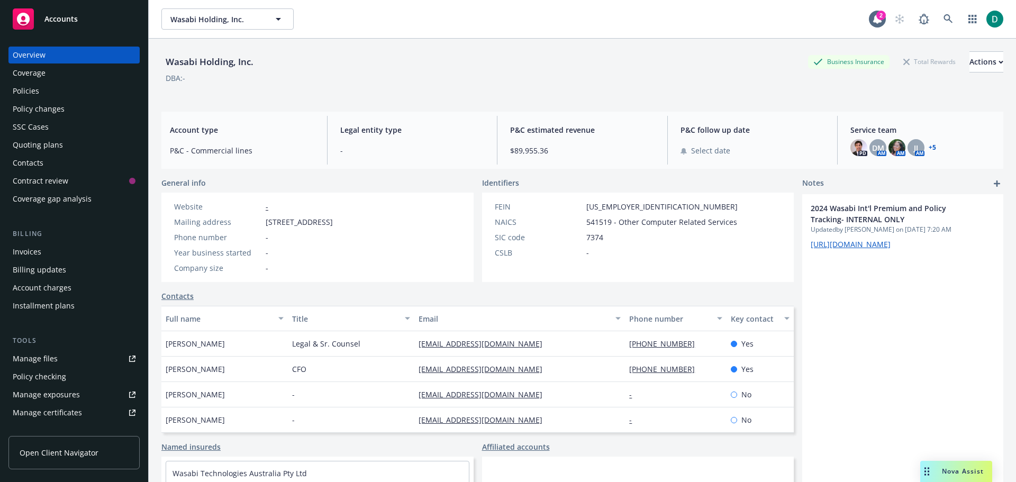
click at [48, 90] on div "Policies" at bounding box center [74, 91] width 123 height 17
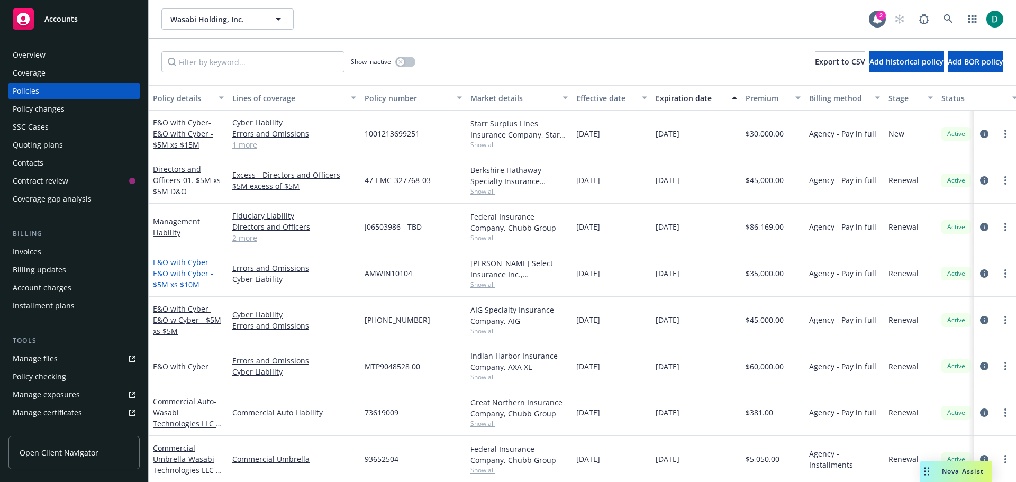
click at [190, 265] on link "E&O with Cyber - E&O with Cyber - $5M xs $10M" at bounding box center [183, 273] width 60 height 32
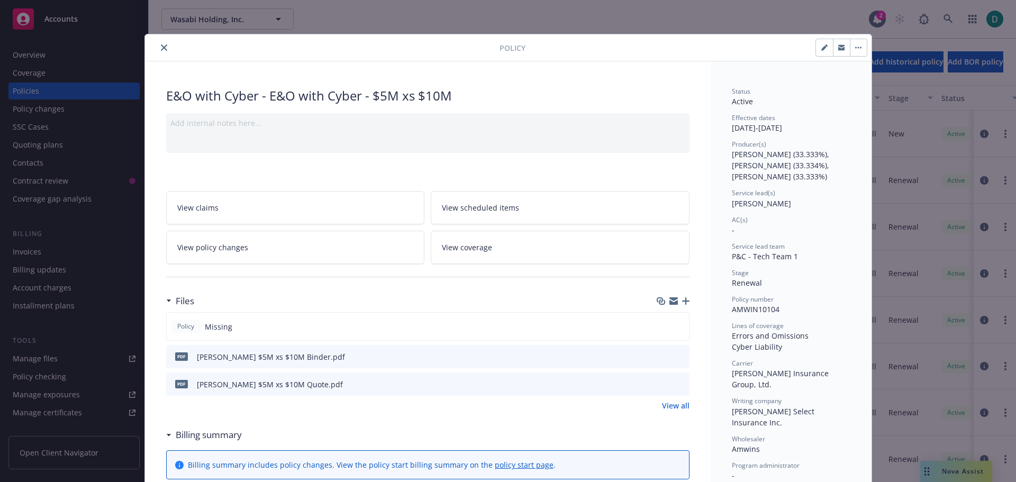
click at [161, 48] on icon "close" at bounding box center [164, 47] width 6 height 6
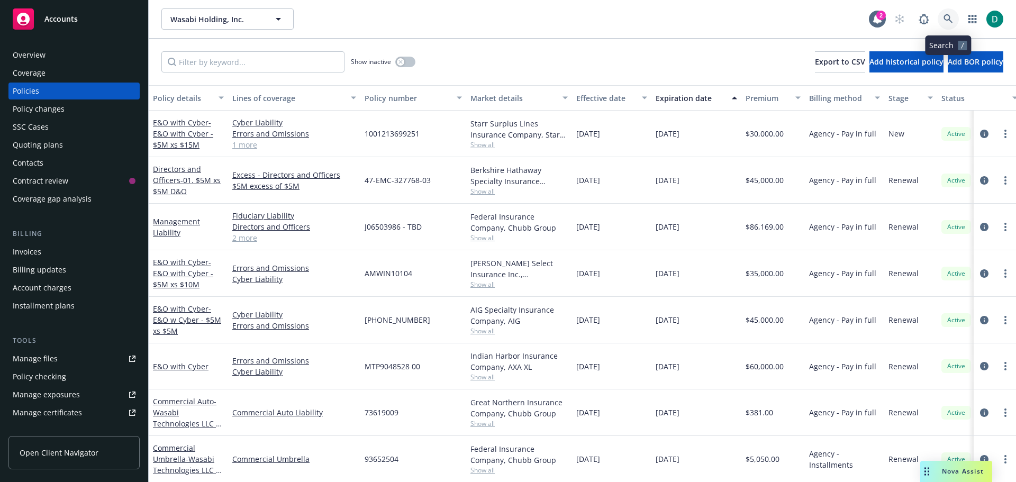
click at [947, 19] on icon at bounding box center [948, 19] width 10 height 10
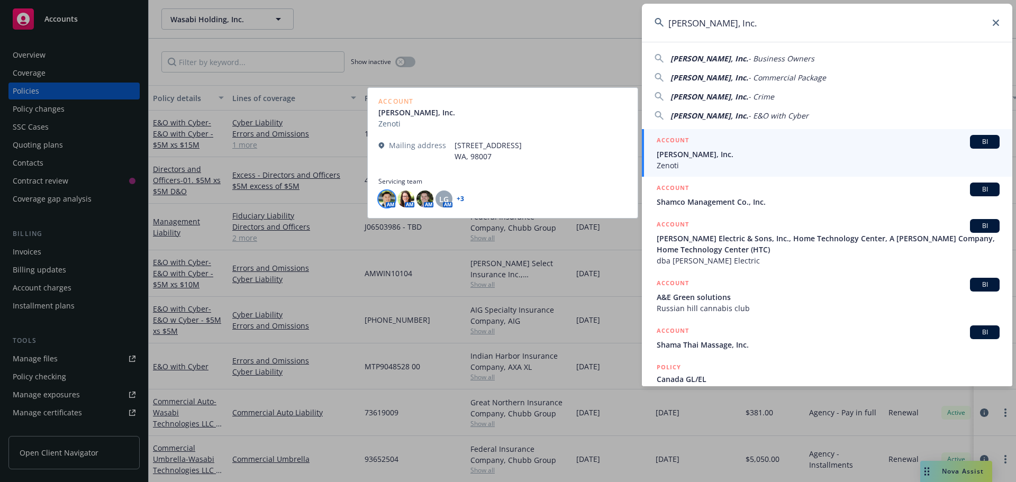
click at [385, 195] on img at bounding box center [386, 198] width 17 height 17
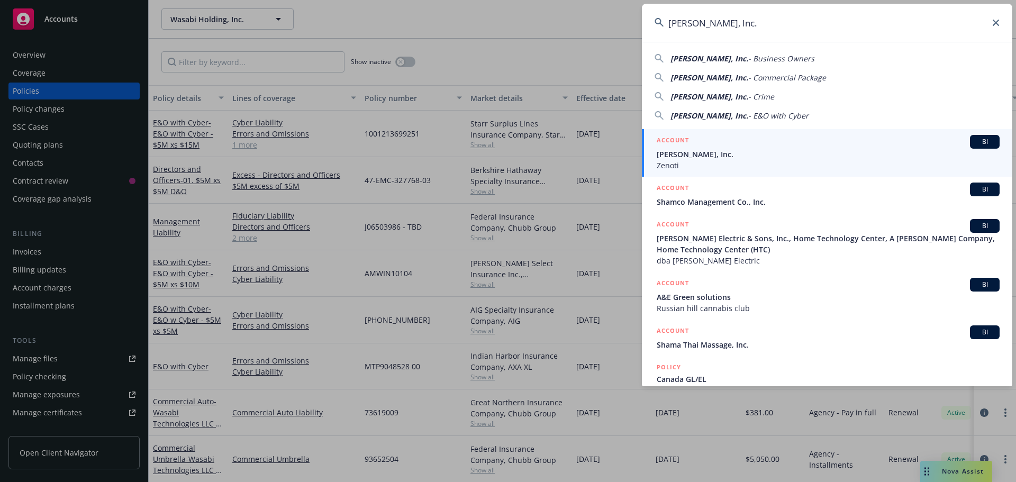
drag, startPoint x: 776, startPoint y: 31, endPoint x: 598, endPoint y: 28, distance: 177.8
click at [598, 28] on div "[PERSON_NAME], Inc. [PERSON_NAME], Inc. - Business Owners [PERSON_NAME], Inc. -…" at bounding box center [508, 241] width 1016 height 482
paste input "Talon Topco Limited"
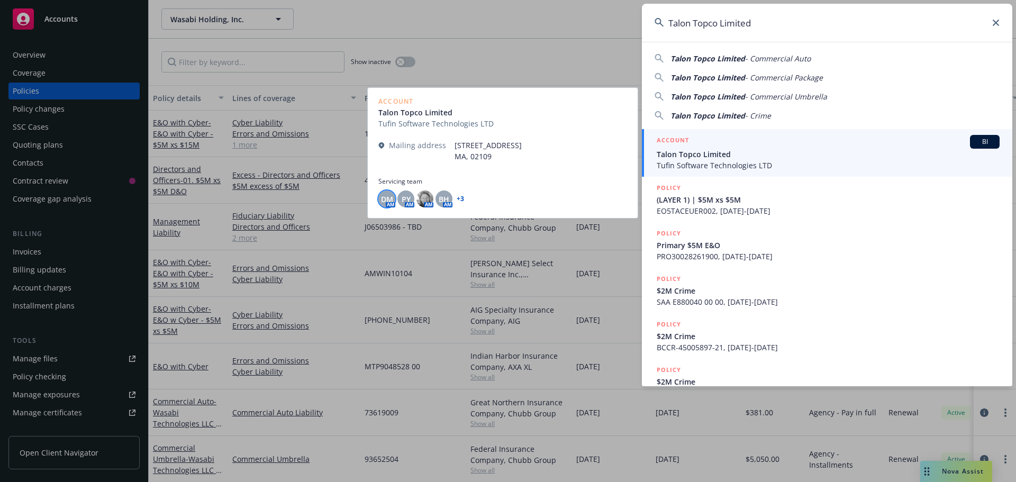
click at [387, 202] on span "DM" at bounding box center [387, 199] width 12 height 11
click at [405, 201] on span "PY" at bounding box center [406, 199] width 9 height 11
click at [423, 201] on img at bounding box center [424, 198] width 17 height 17
click at [445, 201] on span "BH" at bounding box center [444, 199] width 11 height 11
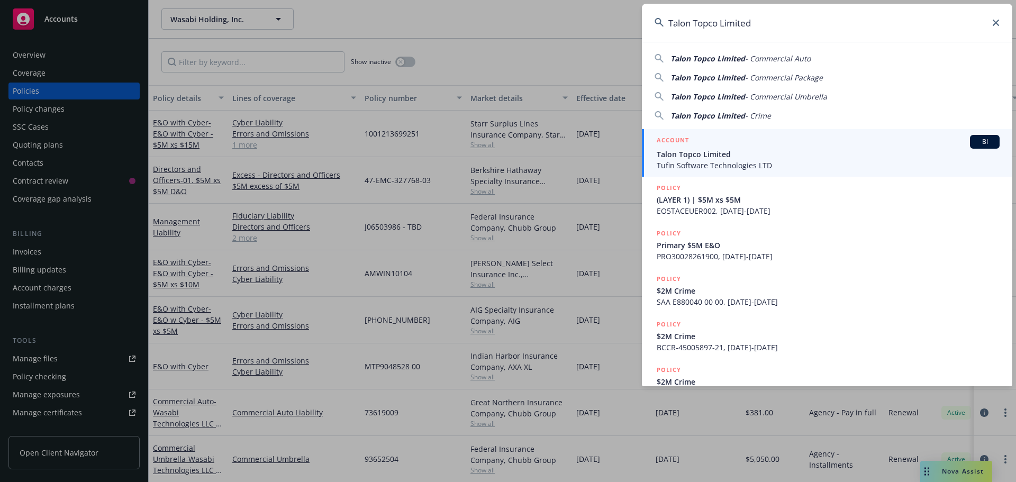
drag, startPoint x: 756, startPoint y: 23, endPoint x: 631, endPoint y: 23, distance: 125.9
click at [631, 23] on div "Talon Topco Limited Talon Topco Limited - Commercial Auto Talon Topco Limited -…" at bounding box center [508, 241] width 1016 height 482
paste input "wkify, Inc."
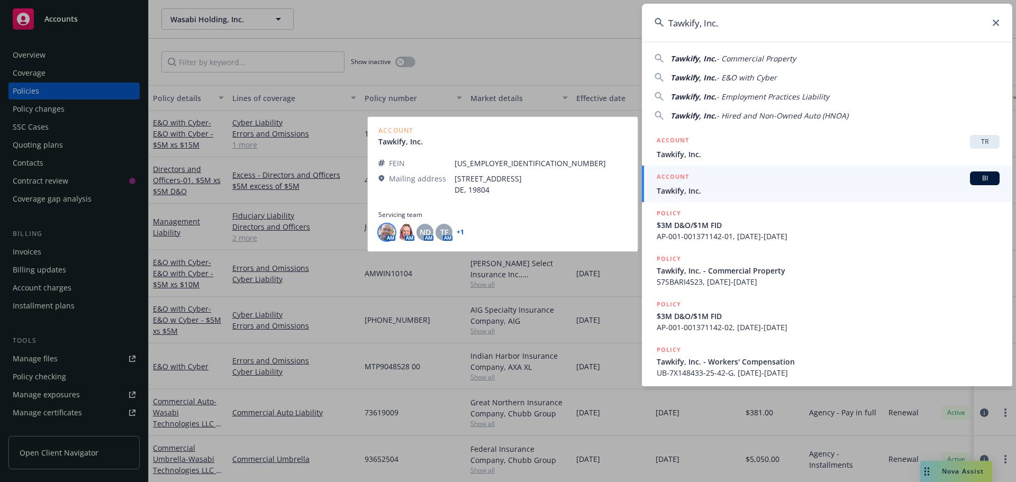
type input "Tawkify, Inc."
click at [385, 235] on img at bounding box center [386, 232] width 17 height 17
click at [409, 234] on img at bounding box center [405, 232] width 17 height 17
click at [430, 234] on span "ND" at bounding box center [425, 231] width 11 height 11
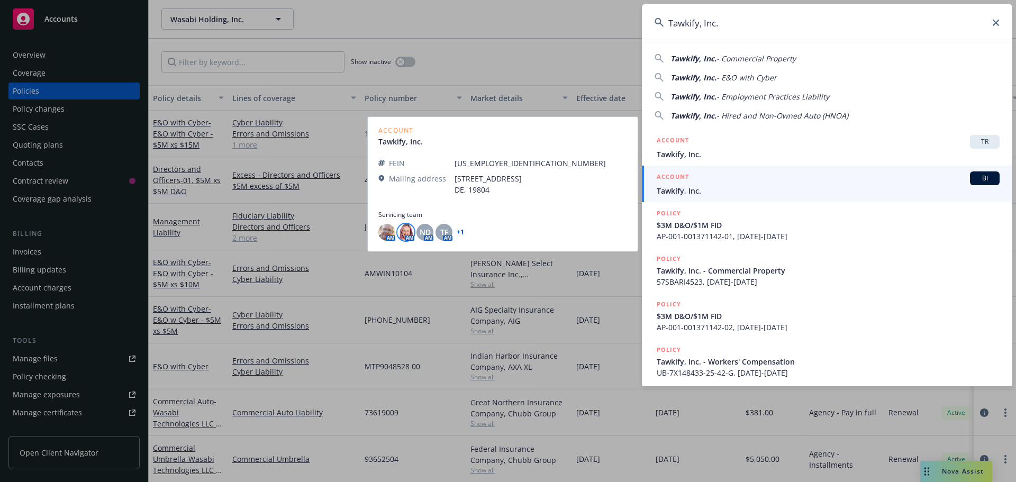
click at [399, 233] on img at bounding box center [405, 232] width 17 height 17
click at [422, 233] on span "ND" at bounding box center [425, 231] width 11 height 11
click at [444, 233] on span "TF" at bounding box center [444, 231] width 8 height 11
click at [403, 234] on img at bounding box center [405, 232] width 17 height 17
click at [393, 238] on img at bounding box center [386, 232] width 17 height 17
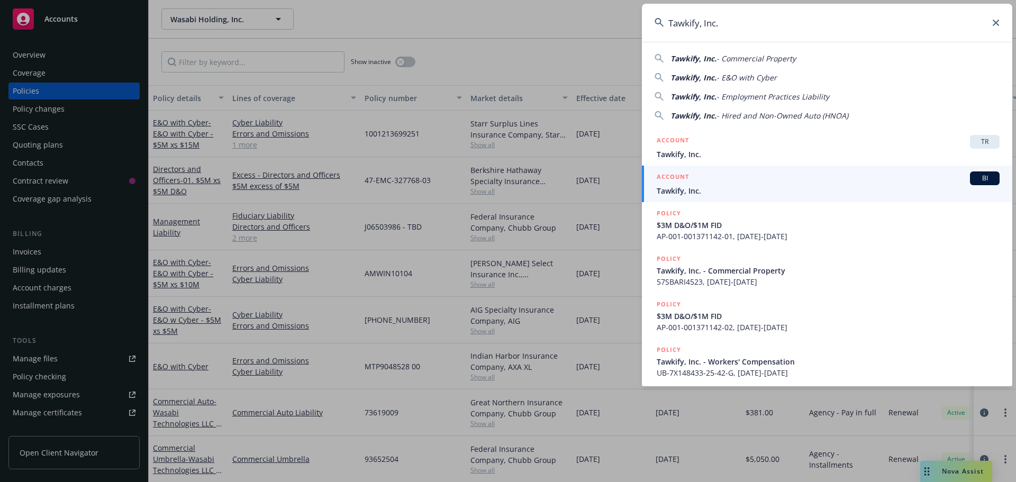
click at [670, 184] on div "ACCOUNT BI" at bounding box center [827, 178] width 343 height 14
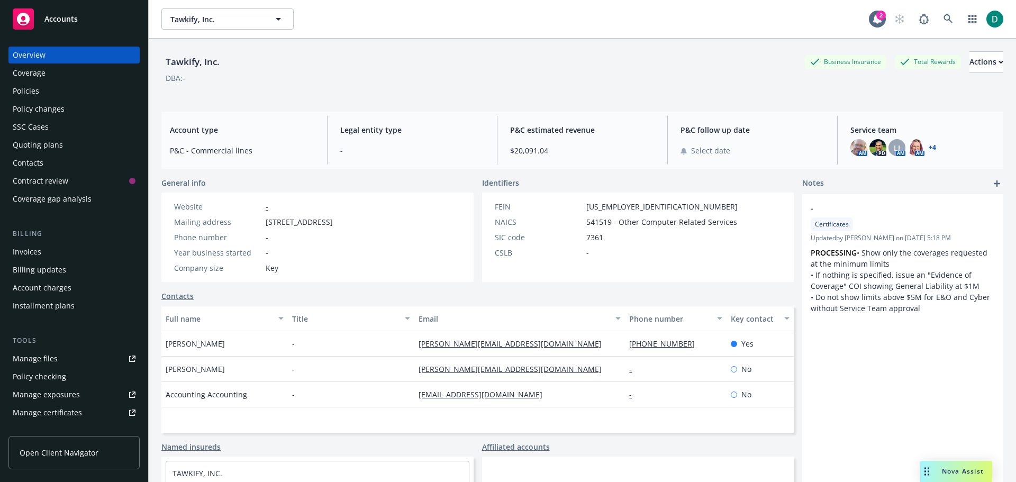
drag, startPoint x: 27, startPoint y: 88, endPoint x: 58, endPoint y: 99, distance: 33.3
click at [27, 88] on div "Policies" at bounding box center [26, 91] width 26 height 17
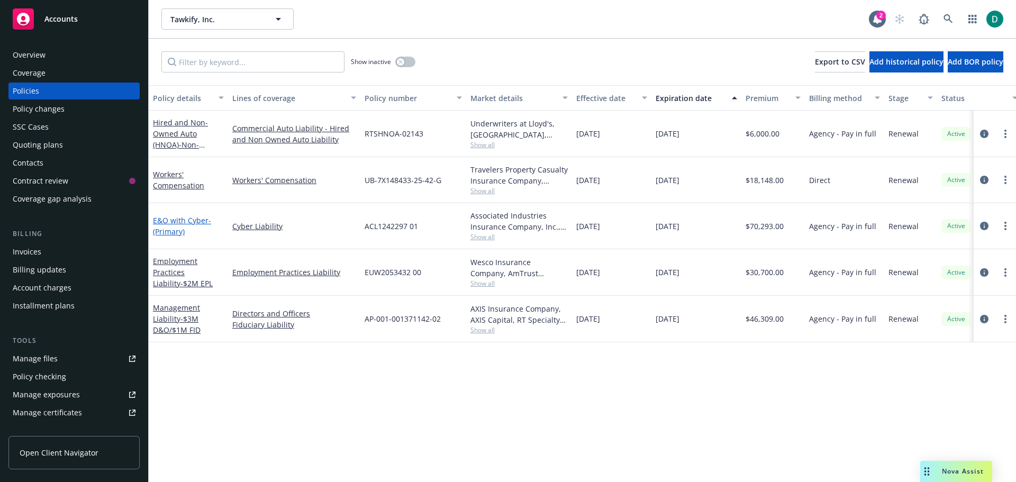
click at [175, 220] on link "E&O with Cyber - (Primary)" at bounding box center [182, 225] width 58 height 21
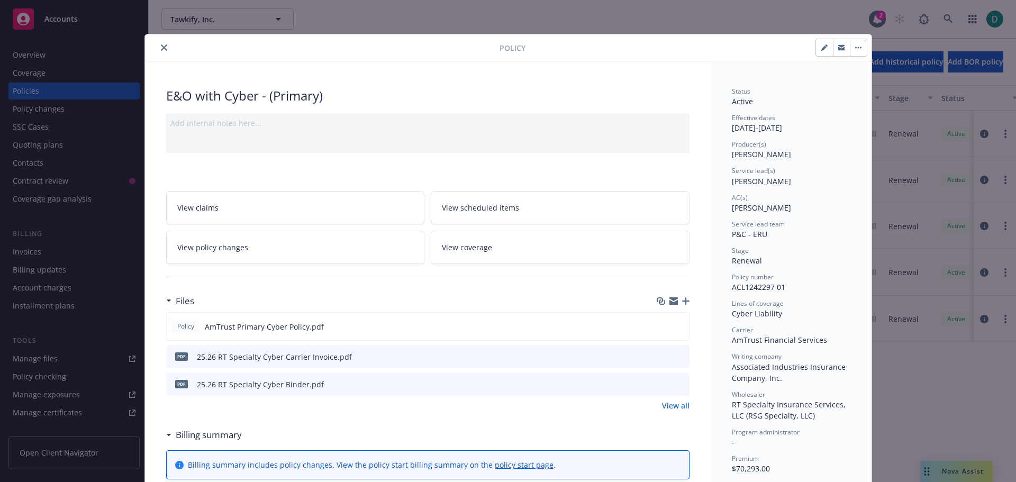
click at [161, 50] on icon "close" at bounding box center [164, 47] width 6 height 6
